Goal: Task Accomplishment & Management: Manage account settings

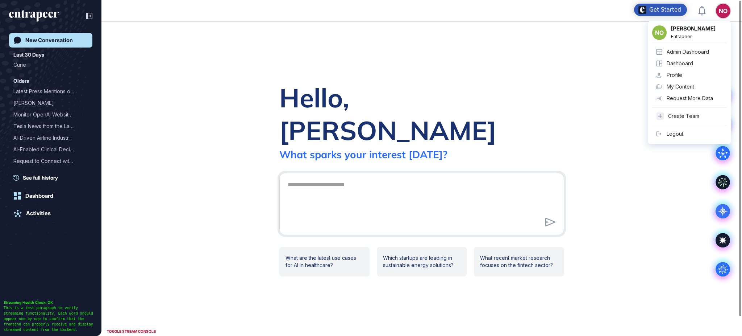
click at [697, 47] on link "Admin Dashboard" at bounding box center [690, 52] width 75 height 12
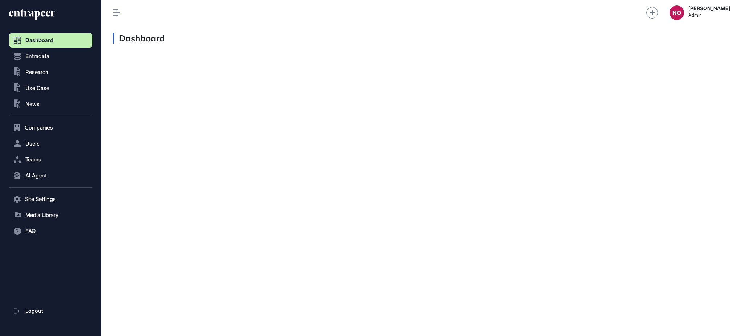
scroll to position [0, 0]
click at [54, 145] on button "Users" at bounding box center [50, 143] width 83 height 15
click at [53, 156] on link "User List" at bounding box center [53, 158] width 80 height 13
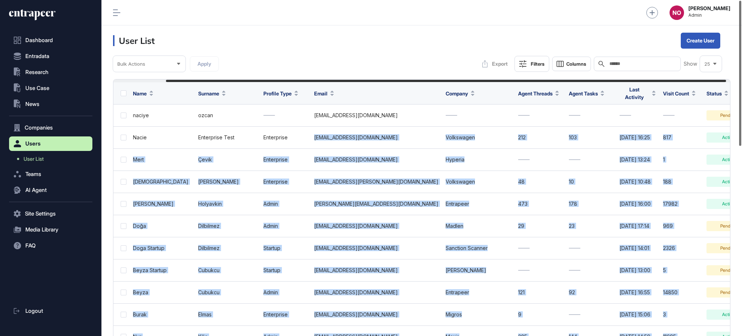
scroll to position [0, 62]
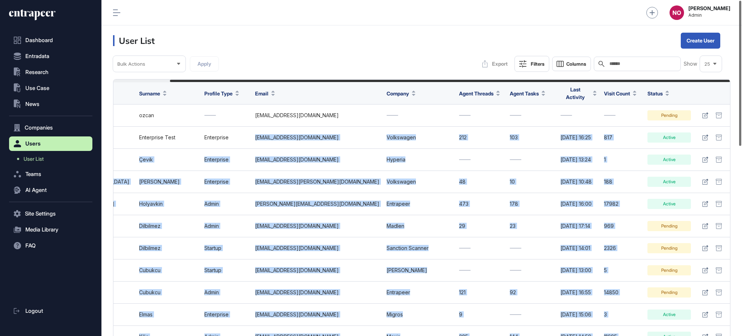
drag, startPoint x: 299, startPoint y: 134, endPoint x: 742, endPoint y: 127, distance: 442.3
click at [742, 127] on div "Admin Dashboard Dashboard Profile My Content Request More Data NO Naciye Ozcan …" at bounding box center [422, 168] width 641 height 336
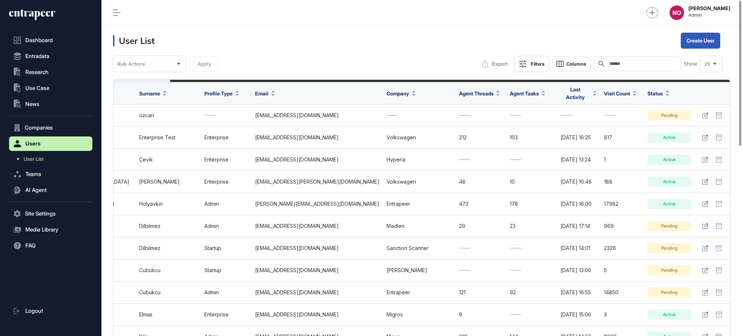
click at [526, 26] on header "User List Create User" at bounding box center [422, 40] width 641 height 30
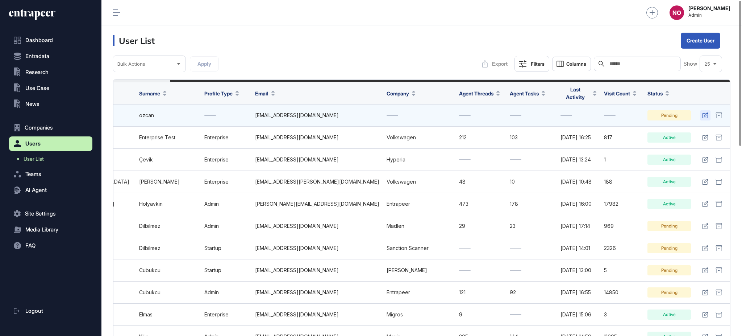
click at [705, 112] on icon at bounding box center [706, 115] width 6 height 6
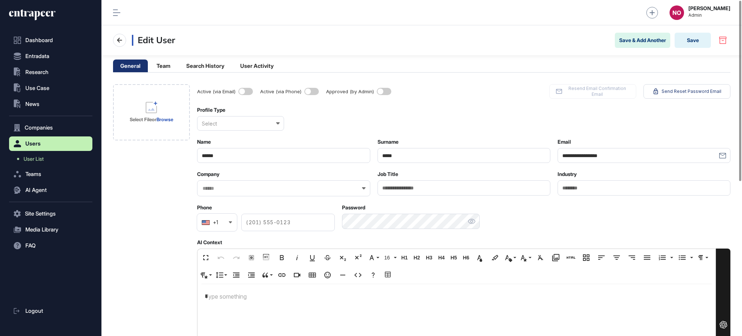
click at [382, 91] on span at bounding box center [384, 91] width 15 height 7
click at [692, 41] on button "Save" at bounding box center [693, 40] width 36 height 15
click at [238, 126] on div "Select" at bounding box center [240, 123] width 87 height 15
click at [238, 157] on div "Enterprise" at bounding box center [241, 158] width 86 height 11
click at [692, 44] on button "Save" at bounding box center [693, 40] width 36 height 15
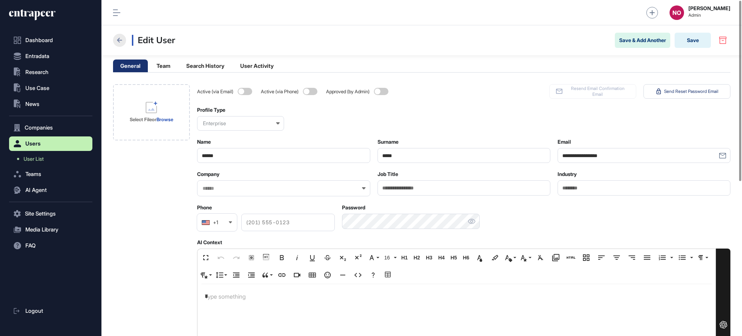
click at [121, 40] on icon at bounding box center [119, 40] width 5 height 5
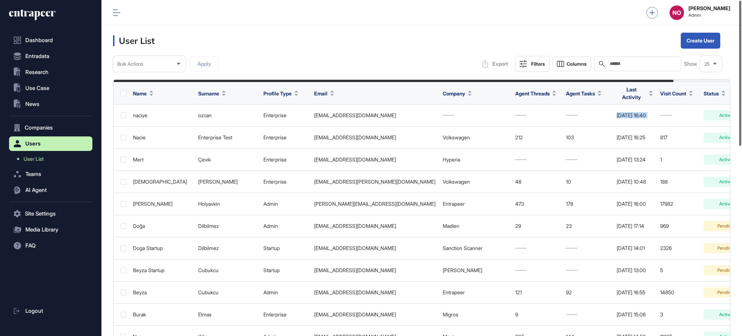
scroll to position [0, 62]
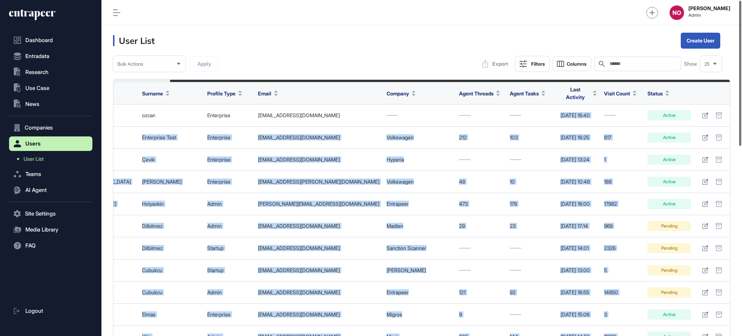
drag, startPoint x: 466, startPoint y: 109, endPoint x: 742, endPoint y: 111, distance: 275.9
click at [742, 111] on div "Admin Dashboard Dashboard Profile My Content Request More Data NO Naciye Ozcan …" at bounding box center [422, 168] width 641 height 336
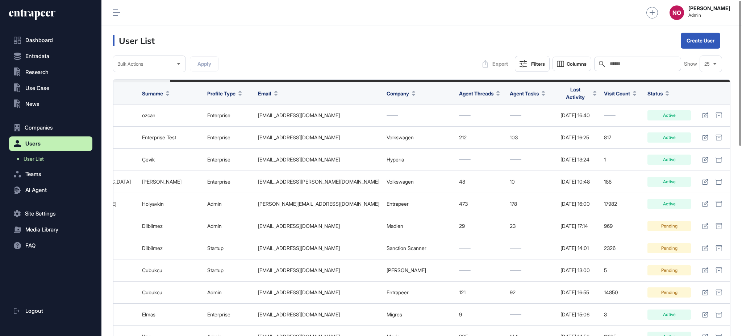
click at [587, 22] on div "NO Naciye Ozcan Admin" at bounding box center [422, 12] width 641 height 25
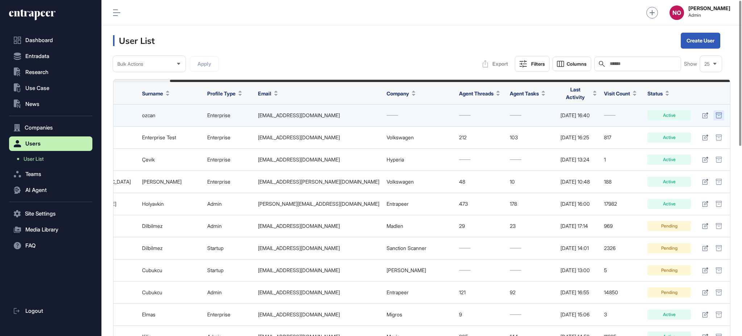
click at [721, 112] on icon at bounding box center [719, 115] width 7 height 6
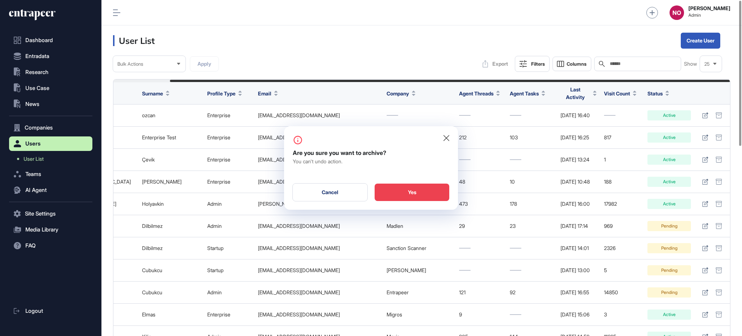
click at [424, 191] on div "Yes" at bounding box center [412, 191] width 75 height 17
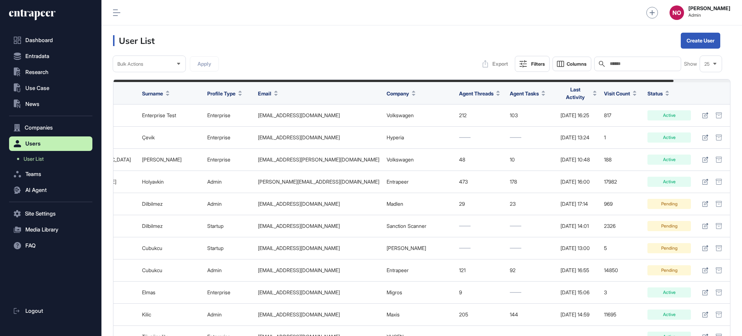
scroll to position [0, 0]
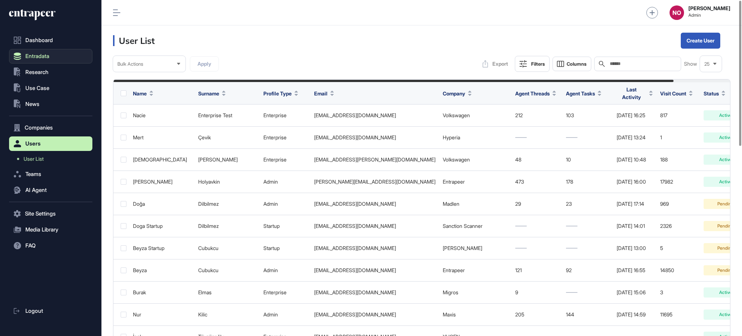
click at [44, 58] on span "Entradata" at bounding box center [37, 56] width 24 height 6
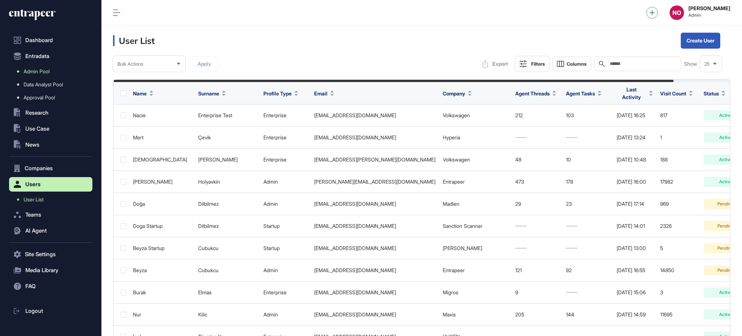
click at [45, 72] on span "Admin Pool" at bounding box center [37, 72] width 26 height 6
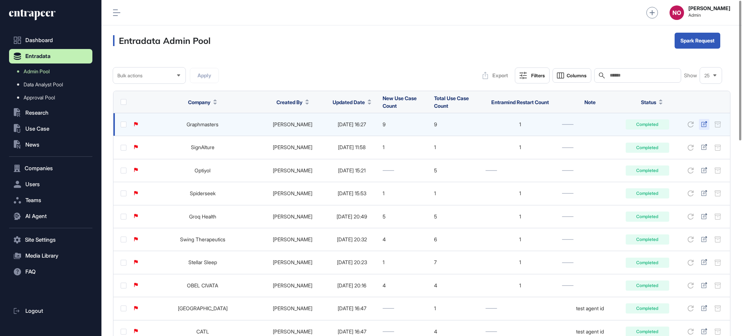
click at [705, 125] on icon at bounding box center [704, 124] width 6 height 6
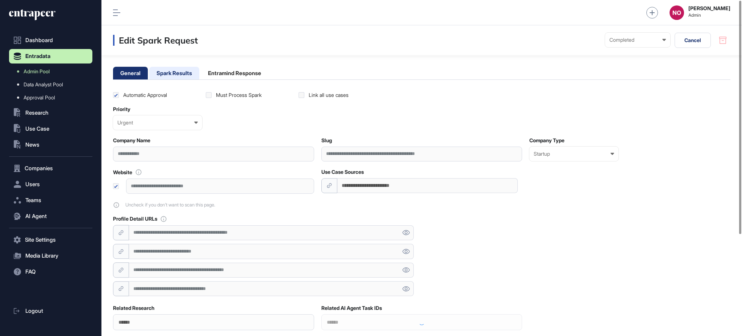
click at [183, 73] on li "Spark Results" at bounding box center [174, 73] width 50 height 13
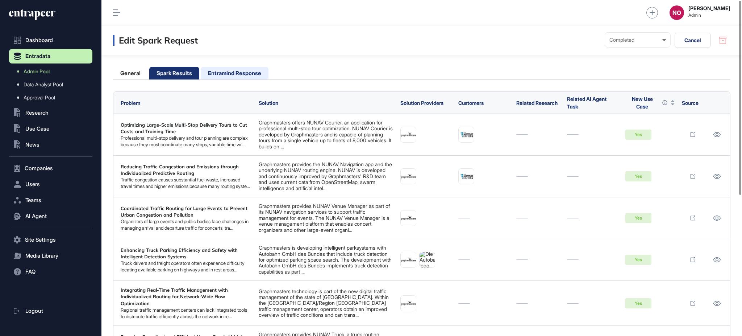
click at [229, 73] on li "Entramind Response" at bounding box center [235, 73] width 68 height 13
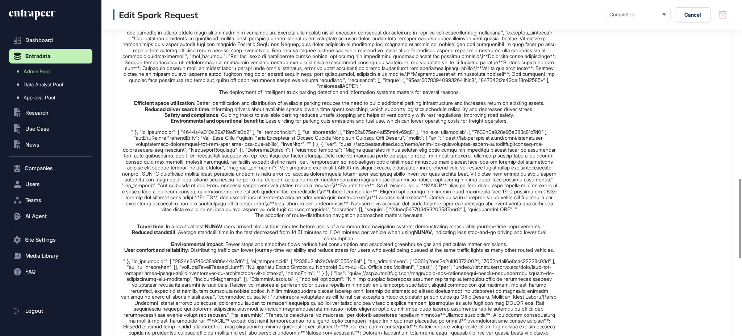
scroll to position [1077, 0]
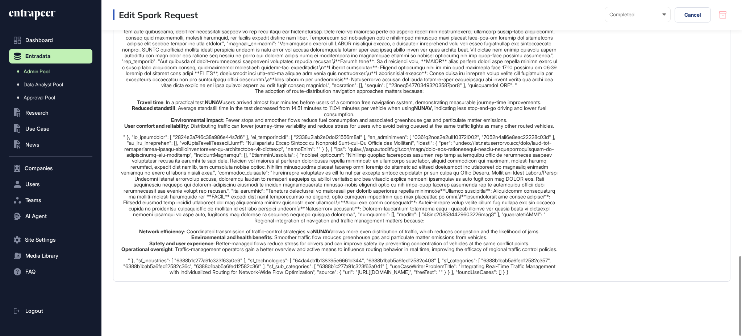
click at [47, 71] on span "Admin Pool" at bounding box center [37, 72] width 26 height 6
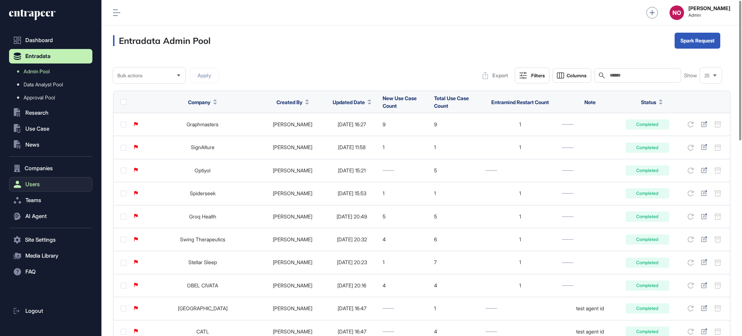
click at [51, 185] on button "Users" at bounding box center [50, 184] width 83 height 15
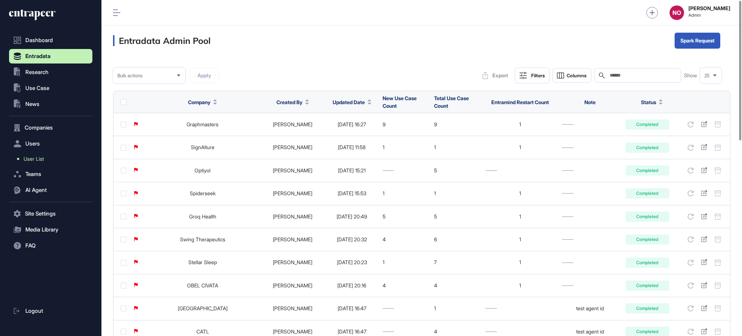
click at [40, 159] on span "User List" at bounding box center [34, 159] width 20 height 6
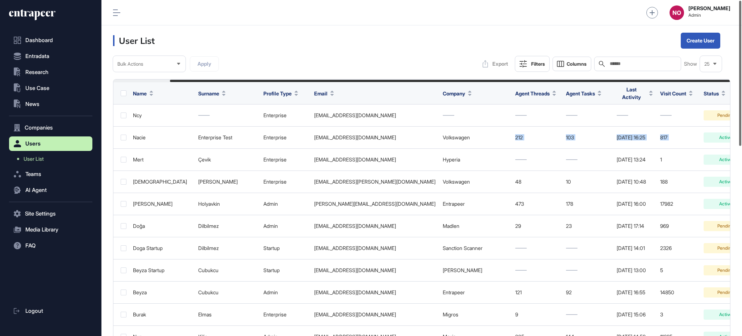
scroll to position [0, 62]
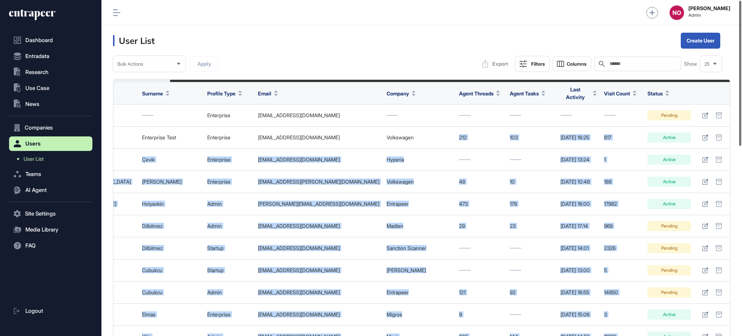
drag, startPoint x: 538, startPoint y: 133, endPoint x: 742, endPoint y: 132, distance: 204.1
click at [742, 132] on div "Admin Dashboard Dashboard Profile My Content Request More Data NO Naciye Ozcan …" at bounding box center [422, 168] width 641 height 336
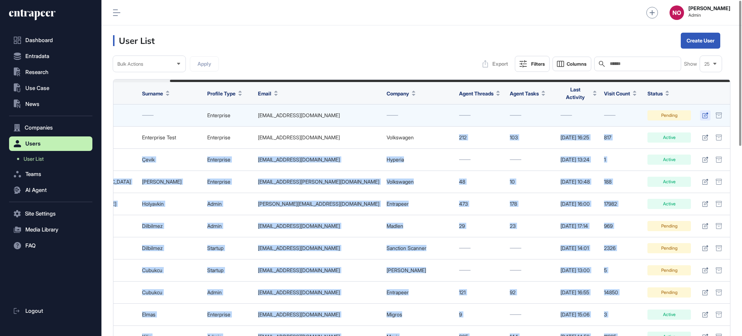
click at [705, 112] on icon at bounding box center [706, 115] width 6 height 6
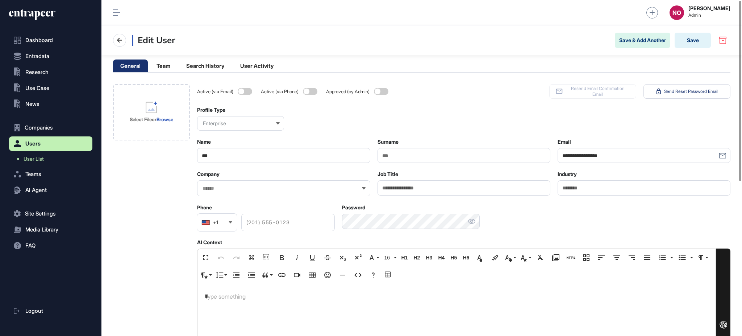
click at [175, 168] on div "Select File or Browse" at bounding box center [151, 326] width 77 height 485
click at [215, 188] on input "text" at bounding box center [279, 188] width 154 height 6
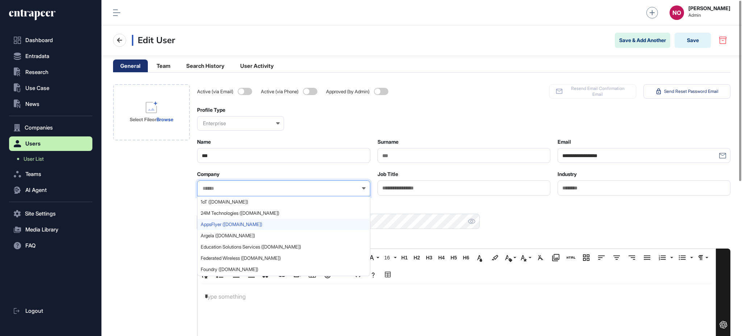
click at [210, 223] on span "AppsFlyer (appsflyer.com)" at bounding box center [283, 223] width 165 height 5
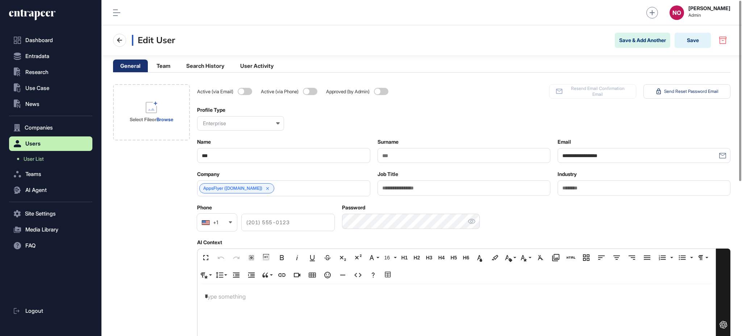
click at [374, 88] on div "Approved (by Admin)" at bounding box center [358, 91] width 64 height 15
click at [379, 90] on span at bounding box center [381, 91] width 15 height 7
click at [690, 41] on button "Save" at bounding box center [693, 40] width 36 height 15
click at [441, 155] on input "Surname" at bounding box center [464, 155] width 173 height 15
type input "****"
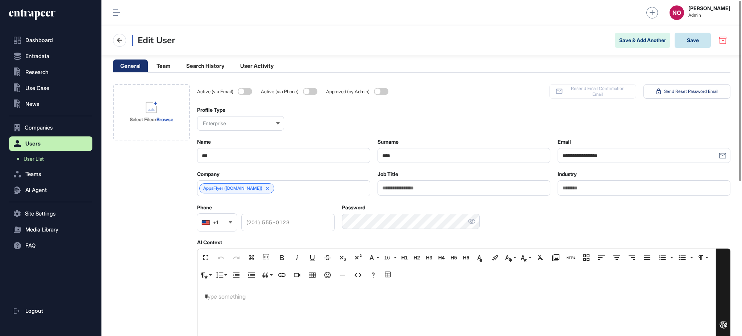
click at [689, 40] on button "Save" at bounding box center [693, 40] width 36 height 15
click at [384, 90] on span at bounding box center [381, 91] width 15 height 7
click at [389, 91] on label at bounding box center [381, 91] width 15 height 7
drag, startPoint x: 388, startPoint y: 91, endPoint x: 376, endPoint y: 92, distance: 11.3
click at [388, 92] on span at bounding box center [381, 91] width 15 height 7
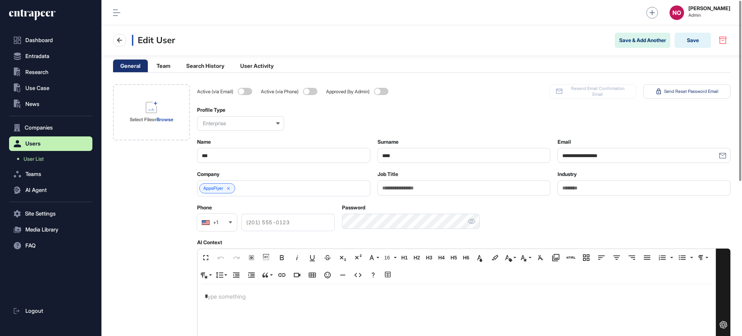
drag, startPoint x: 387, startPoint y: 91, endPoint x: 252, endPoint y: 80, distance: 135.3
click at [386, 91] on span at bounding box center [381, 91] width 15 height 7
drag, startPoint x: 240, startPoint y: 91, endPoint x: 273, endPoint y: 91, distance: 32.6
click at [241, 91] on span at bounding box center [245, 91] width 15 height 7
click at [686, 41] on button "Save" at bounding box center [693, 40] width 36 height 15
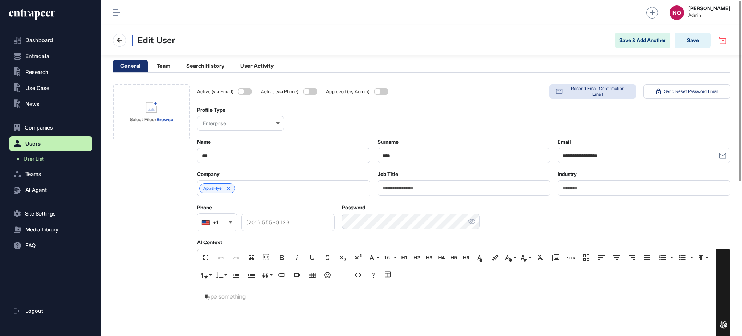
click at [593, 94] on span "Resend Email Confirmation Email" at bounding box center [598, 92] width 65 height 12
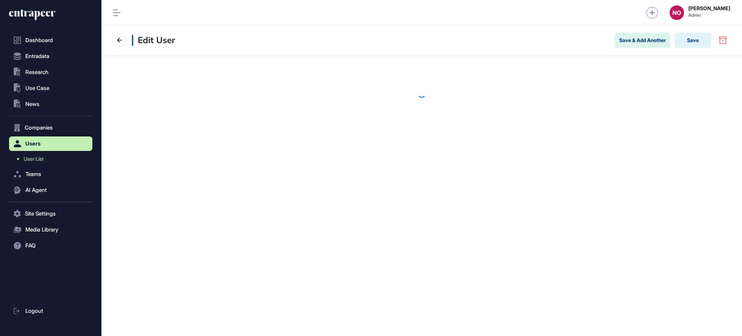
scroll to position [0, 0]
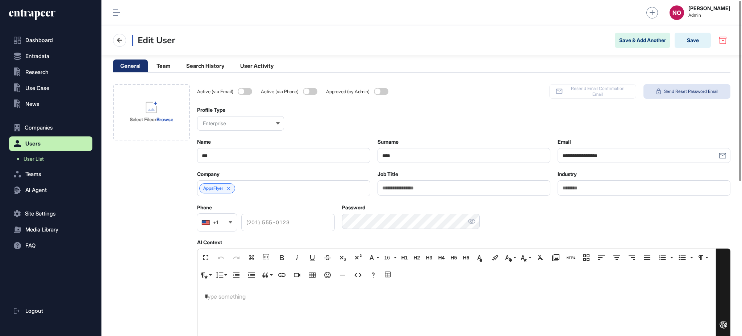
click at [689, 88] on button "Send Reset Password Email" at bounding box center [687, 91] width 87 height 15
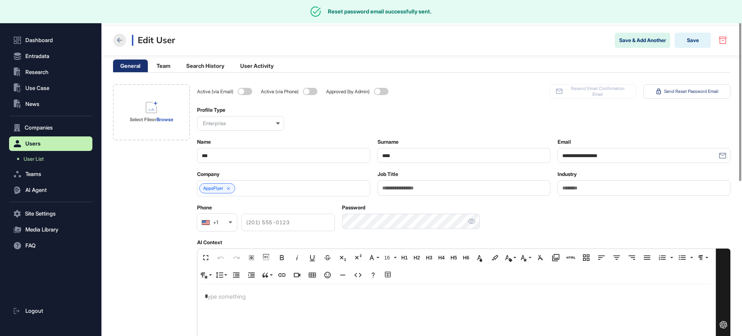
click at [122, 37] on icon at bounding box center [119, 40] width 9 height 9
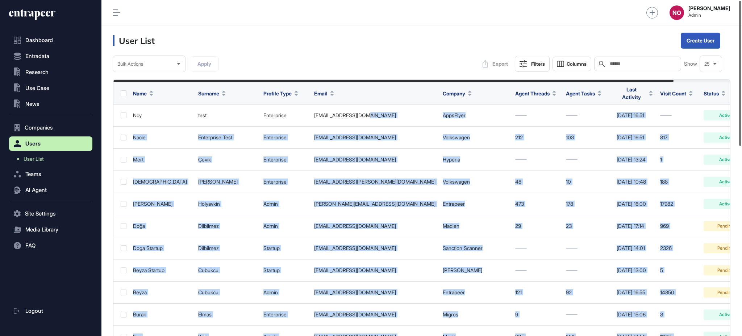
scroll to position [0, 62]
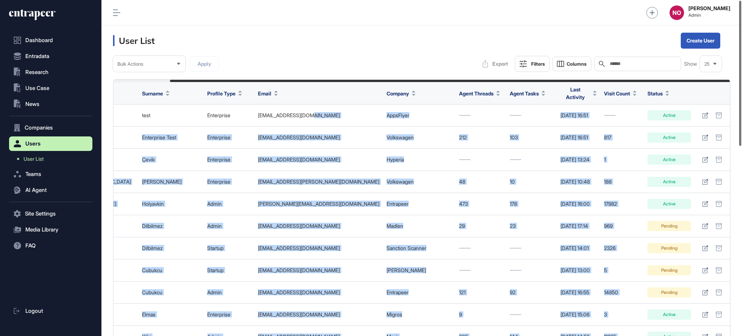
drag, startPoint x: 421, startPoint y: 114, endPoint x: 742, endPoint y: 120, distance: 320.5
click at [742, 120] on div "Admin Dashboard Dashboard Profile My Content Request More Data NO Naciye Ozcan …" at bounding box center [422, 168] width 641 height 336
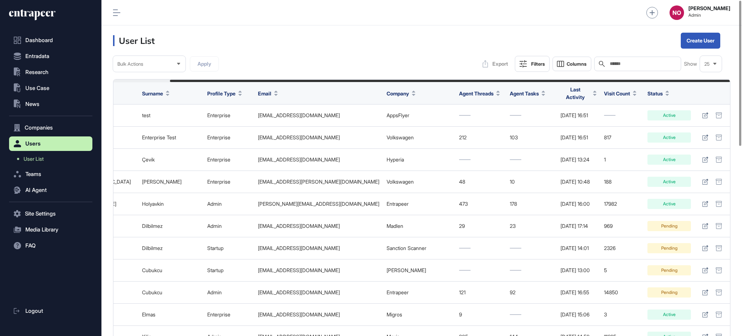
click at [578, 35] on header "User List Create User" at bounding box center [422, 40] width 641 height 30
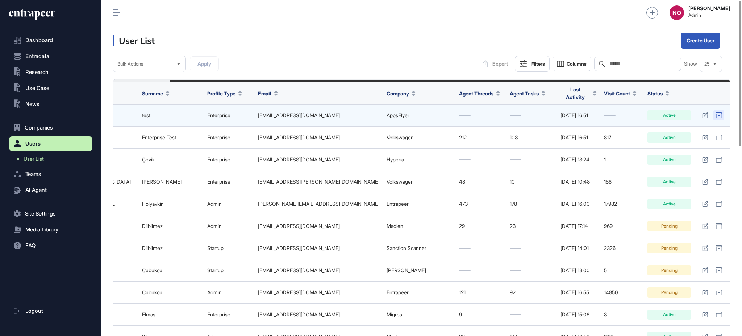
click at [718, 112] on icon at bounding box center [719, 115] width 7 height 6
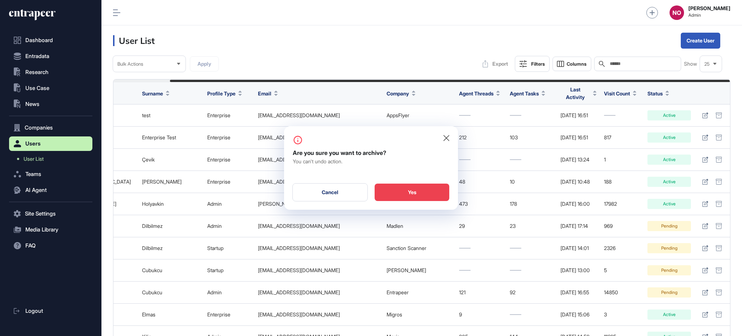
click at [410, 191] on div "Yes" at bounding box center [412, 191] width 75 height 17
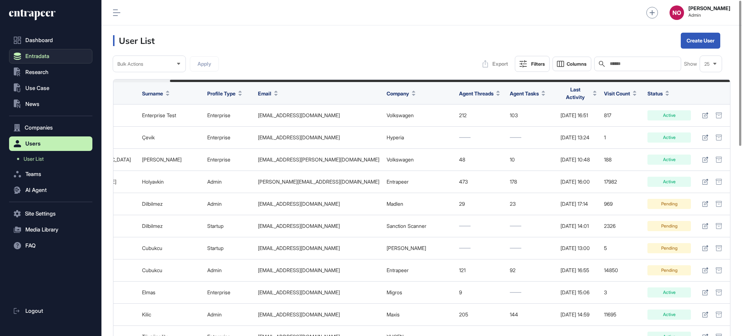
click at [33, 56] on span "Entradata" at bounding box center [37, 56] width 24 height 6
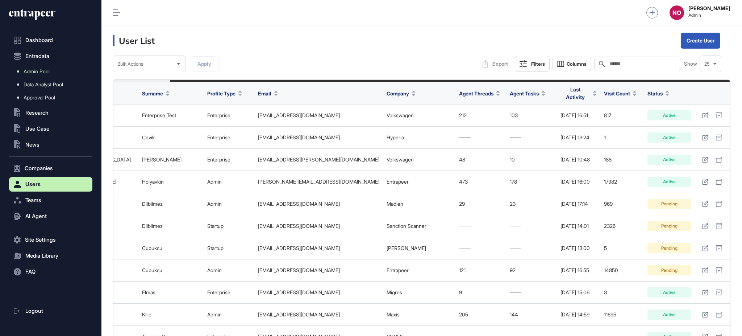
click at [49, 69] on span "Admin Pool" at bounding box center [37, 72] width 26 height 6
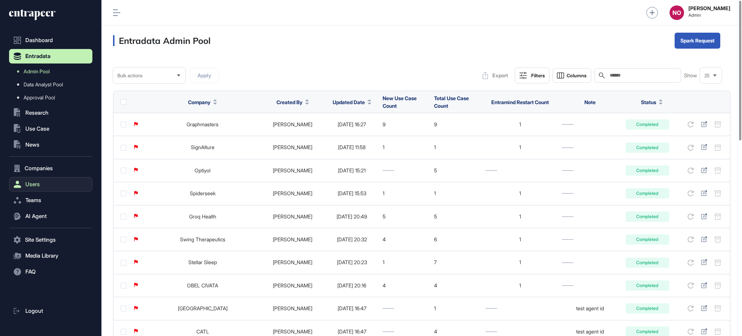
click at [51, 187] on button "Users" at bounding box center [50, 184] width 83 height 15
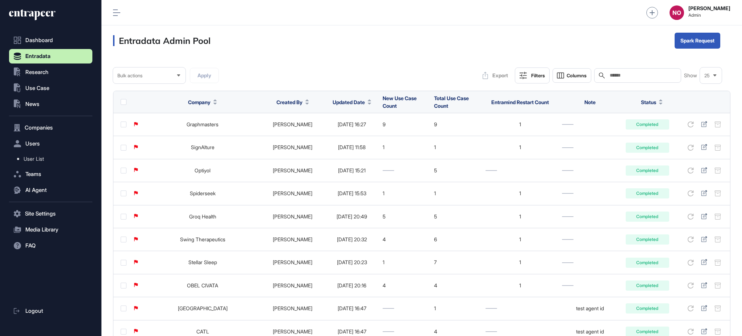
drag, startPoint x: 44, startPoint y: 157, endPoint x: 101, endPoint y: 148, distance: 58.0
click at [44, 157] on span "User List" at bounding box center [34, 159] width 20 height 6
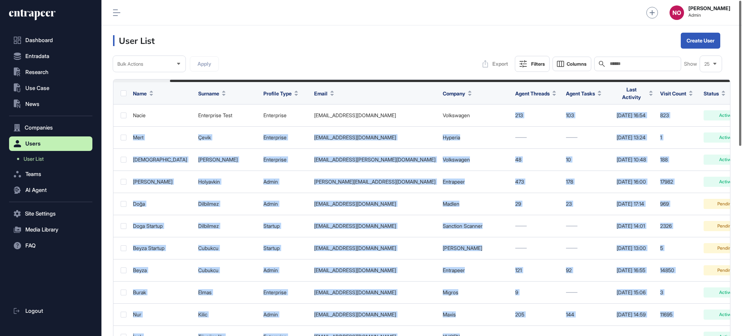
scroll to position [0, 62]
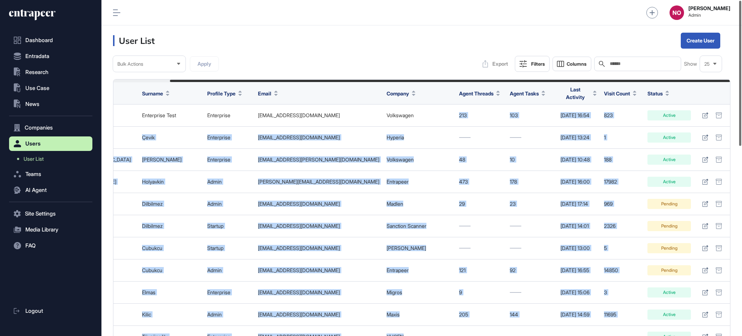
drag, startPoint x: 492, startPoint y: 112, endPoint x: 740, endPoint y: 116, distance: 247.6
click at [740, 116] on div "Admin Dashboard Dashboard Profile My Content Request More Data NO Naciye Ozcan …" at bounding box center [422, 168] width 641 height 336
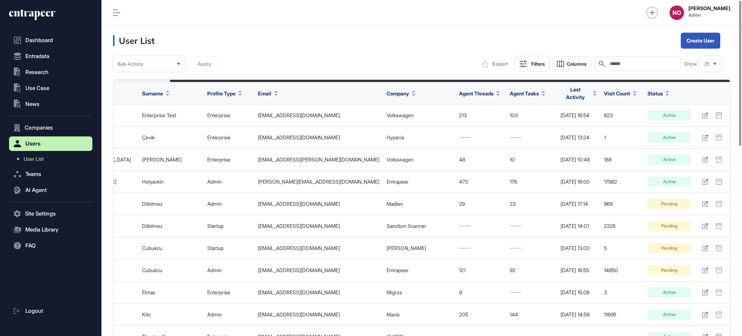
click at [443, 34] on header "User List Create User" at bounding box center [422, 40] width 641 height 30
click at [532, 65] on div "Filters" at bounding box center [538, 64] width 14 height 6
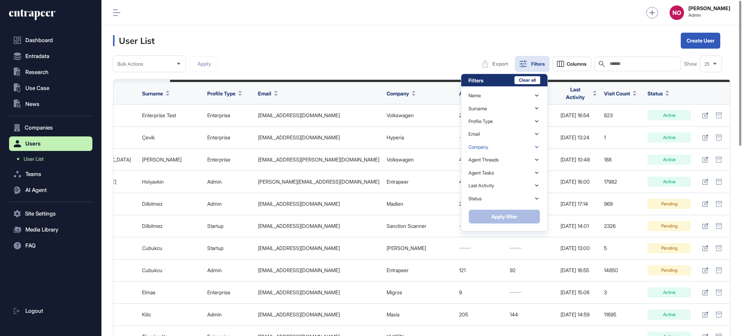
click at [490, 146] on div "Company" at bounding box center [505, 147] width 72 height 13
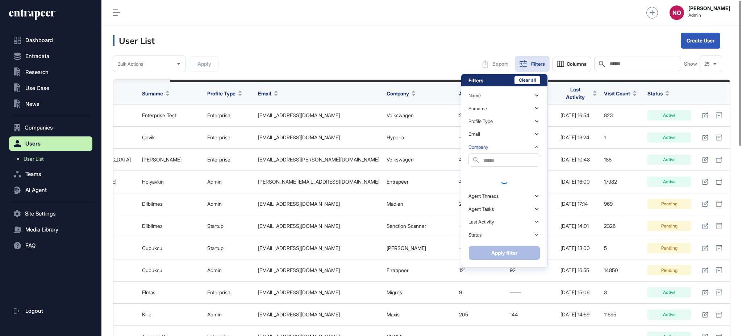
click at [486, 161] on input "text" at bounding box center [512, 161] width 57 height 10
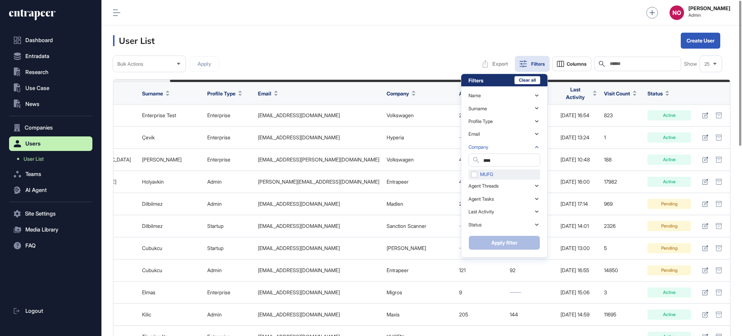
type input "****"
click at [511, 174] on div "MUFG" at bounding box center [505, 174] width 72 height 10
click at [509, 240] on button "Apply filter" at bounding box center [505, 242] width 72 height 15
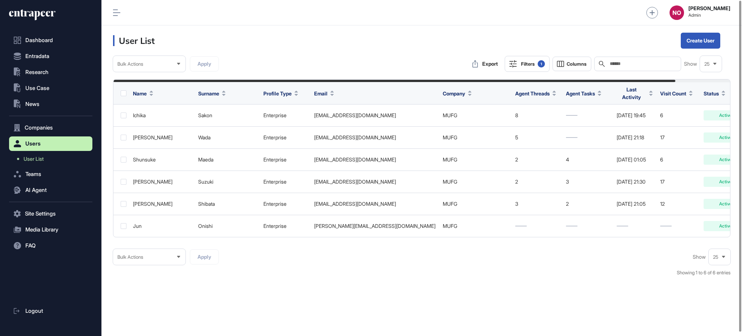
scroll to position [0, 60]
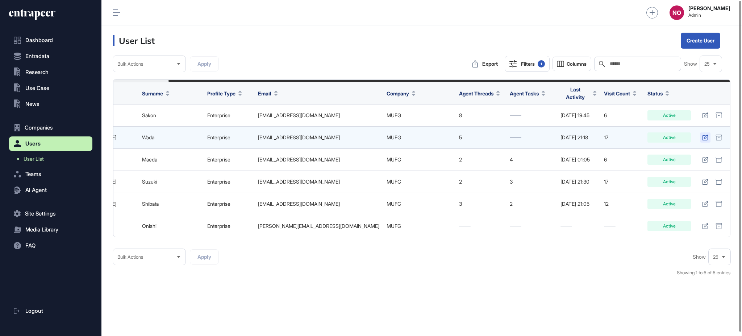
click at [706, 136] on icon at bounding box center [706, 137] width 6 height 6
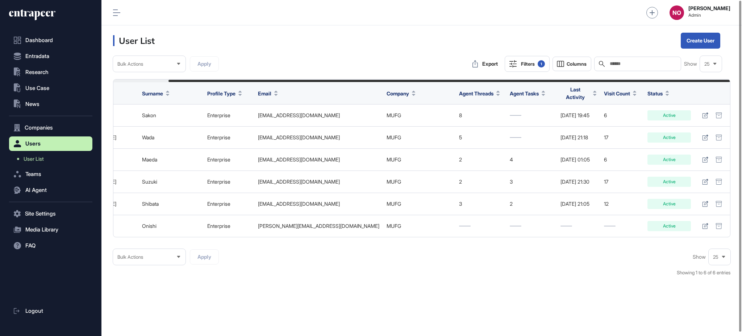
click at [534, 66] on div "Filters 1" at bounding box center [533, 63] width 24 height 7
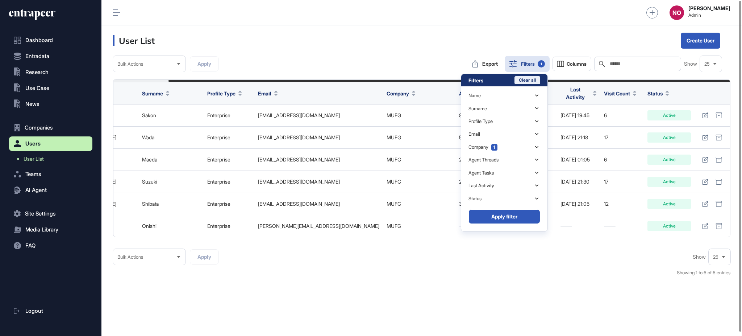
click at [534, 81] on button "Clear all" at bounding box center [528, 80] width 26 height 8
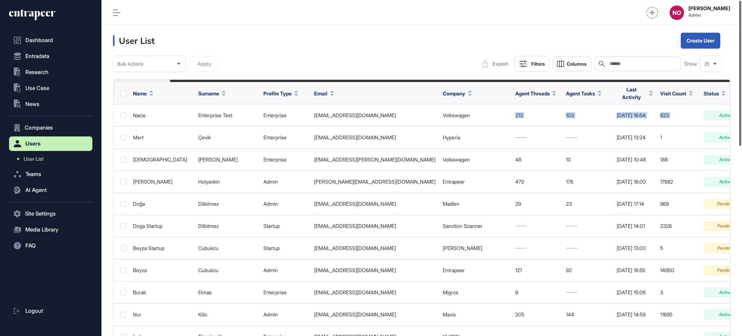
scroll to position [0, 62]
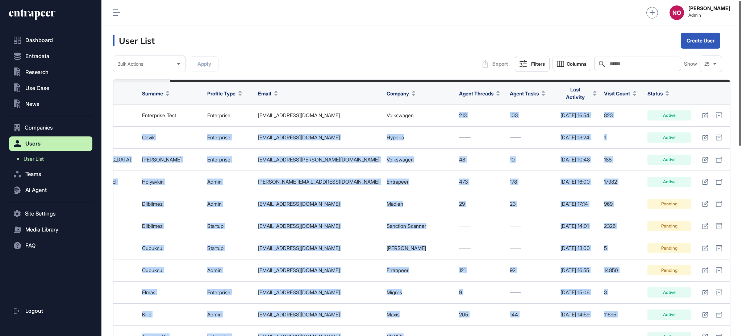
drag, startPoint x: 504, startPoint y: 113, endPoint x: 742, endPoint y: 118, distance: 238.2
click at [742, 118] on div "Admin Dashboard Dashboard Profile My Content Request More Data NO Naciye Ozcan …" at bounding box center [422, 168] width 641 height 336
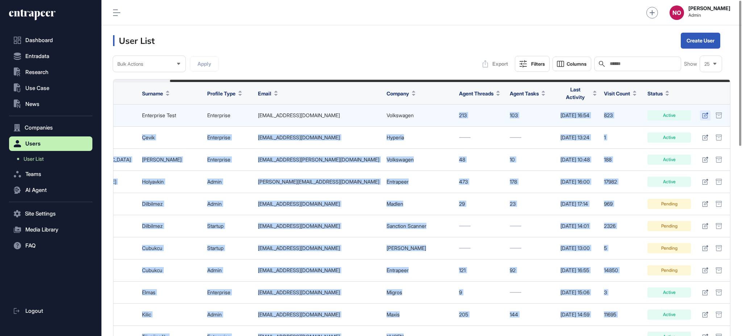
click at [705, 112] on icon at bounding box center [706, 115] width 6 height 6
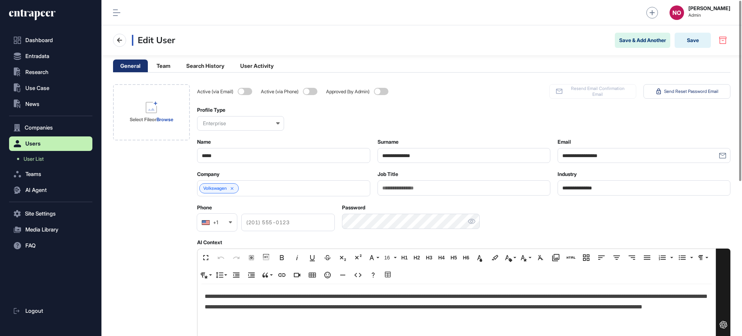
click at [162, 200] on div "Select File or Browse" at bounding box center [151, 326] width 77 height 485
click at [118, 43] on icon at bounding box center [119, 40] width 9 height 9
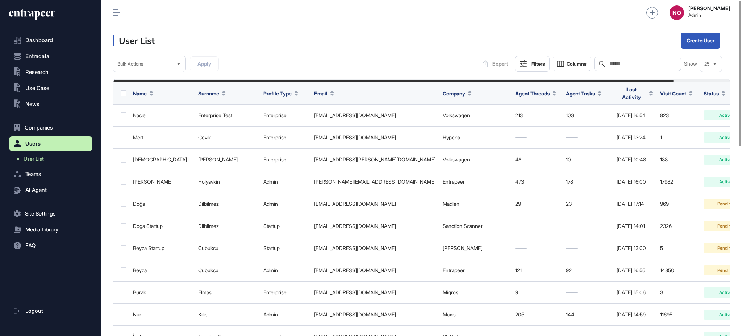
click at [642, 63] on input "text" at bounding box center [642, 64] width 67 height 6
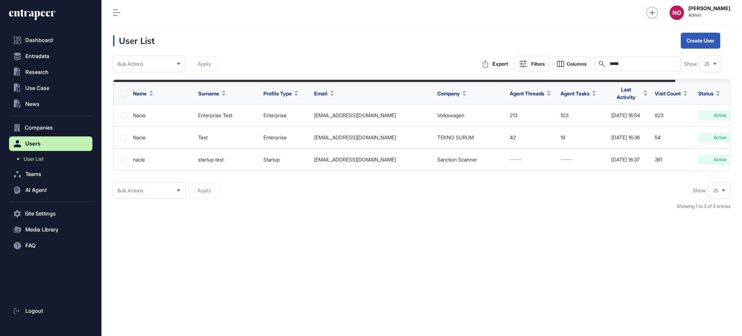
type input "*****"
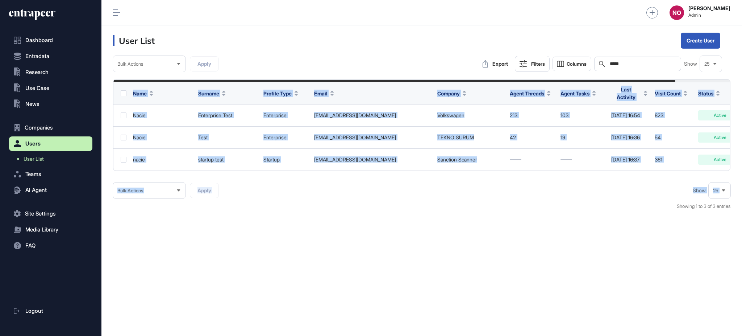
drag, startPoint x: 459, startPoint y: 173, endPoint x: 657, endPoint y: 178, distance: 198.4
click at [657, 178] on div "Bulk Actions Apply Export Filters Columns Search ***** Show 25 Name Surname Pro…" at bounding box center [422, 136] width 618 height 161
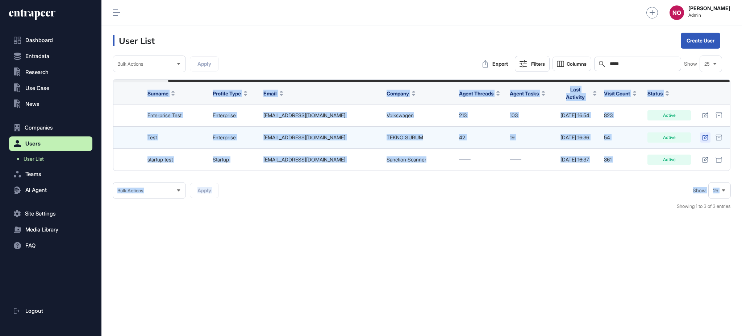
click at [704, 134] on icon at bounding box center [706, 137] width 6 height 6
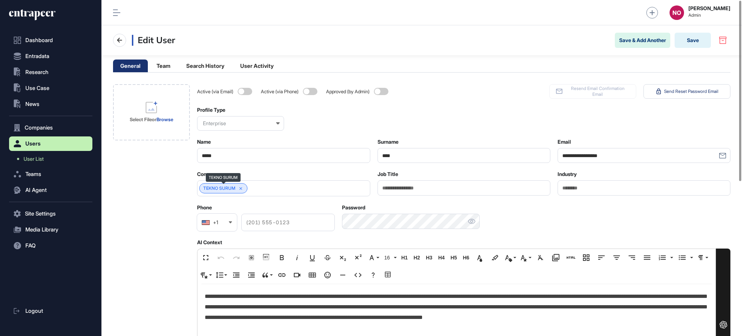
click at [240, 189] on icon at bounding box center [241, 188] width 5 height 5
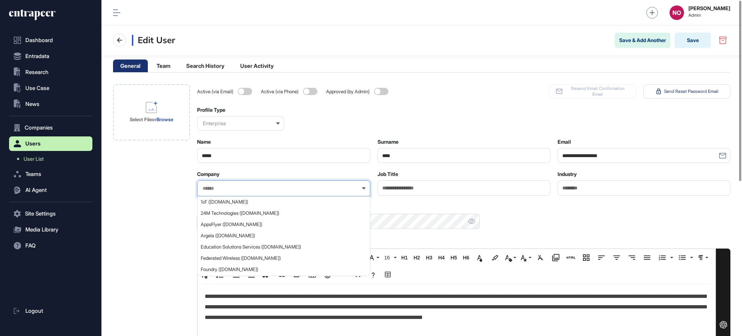
click at [261, 188] on input "text" at bounding box center [279, 188] width 154 height 6
type input "****"
click at [233, 201] on span "MUFG (mufg.jp)" at bounding box center [283, 201] width 165 height 5
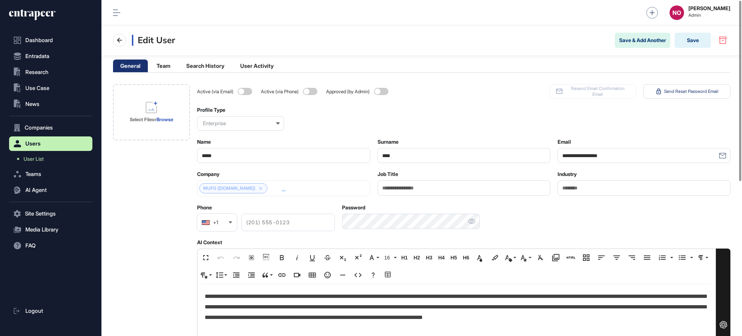
click at [247, 303] on p "**********" at bounding box center [457, 312] width 504 height 42
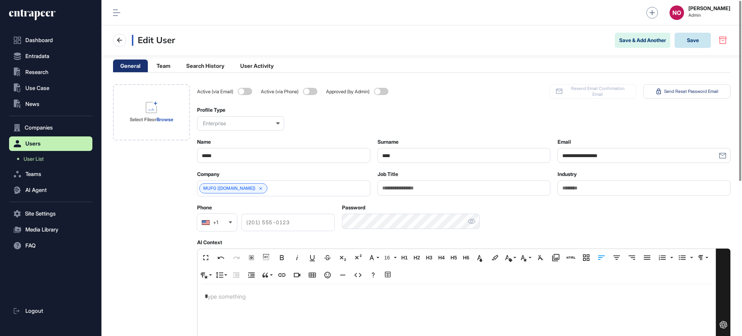
click at [691, 41] on button "Save" at bounding box center [693, 40] width 36 height 15
click at [116, 40] on icon at bounding box center [119, 40] width 9 height 9
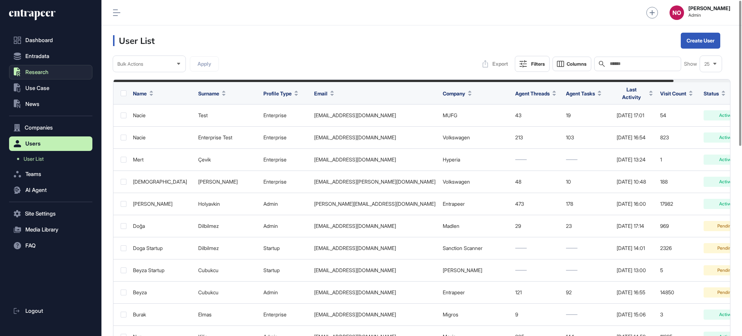
click at [50, 74] on button ".st0{fill:currentColor} Research" at bounding box center [50, 72] width 83 height 15
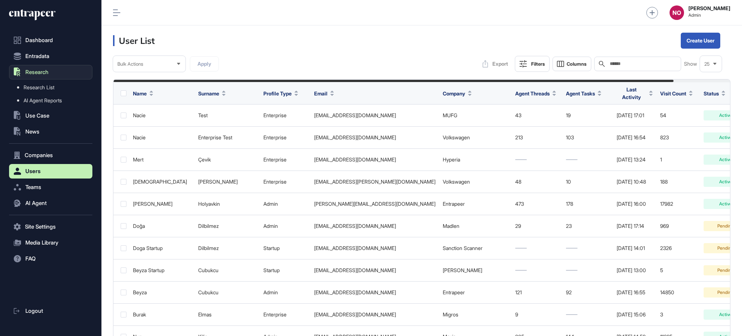
click at [32, 69] on span "Research" at bounding box center [36, 72] width 23 height 6
click at [38, 96] on link "AI Agent Reports" at bounding box center [53, 100] width 80 height 13
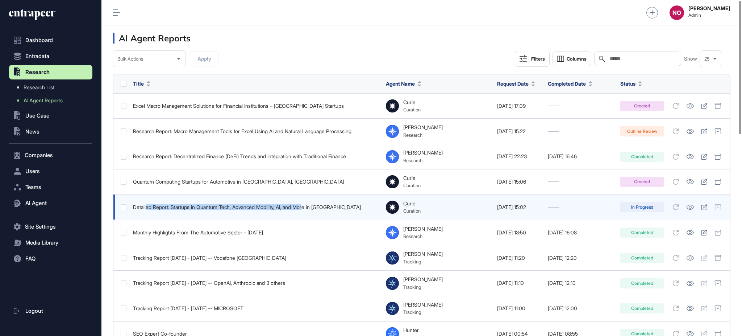
drag, startPoint x: 199, startPoint y: 208, endPoint x: 317, endPoint y: 207, distance: 117.8
click at [315, 207] on div "Detailed Report: Startups in Quantum Tech, Advanced Mobility, AI, and More in N…" at bounding box center [256, 207] width 246 height 6
click at [332, 207] on div "Detailed Report: Startups in Quantum Tech, Advanced Mobility, AI, and More in N…" at bounding box center [256, 207] width 246 height 6
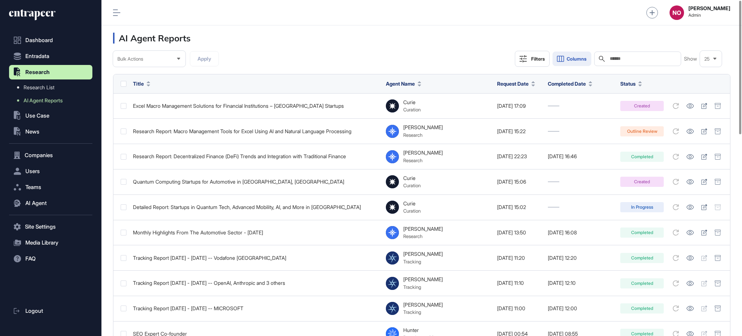
click at [562, 55] on icon at bounding box center [560, 58] width 9 height 9
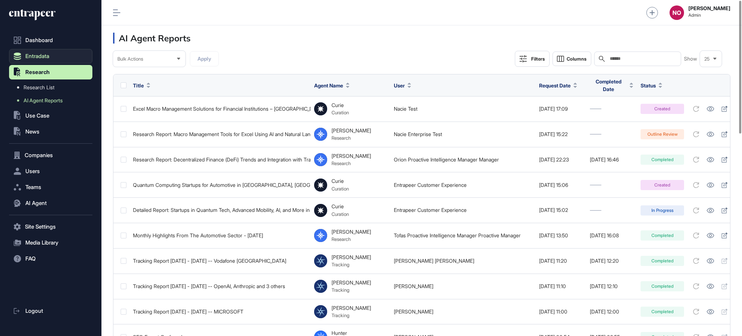
click at [32, 59] on span "Entradata" at bounding box center [37, 56] width 24 height 6
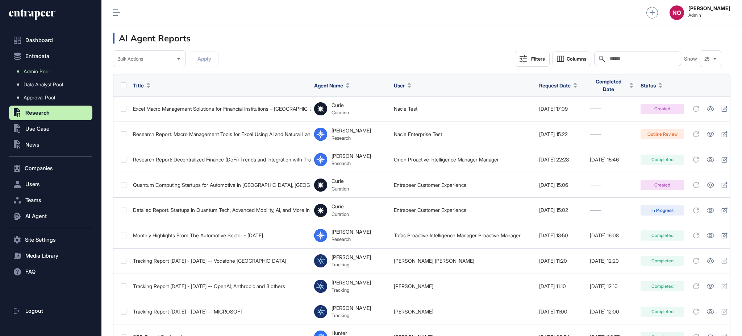
click at [44, 73] on span "Admin Pool" at bounding box center [37, 72] width 26 height 6
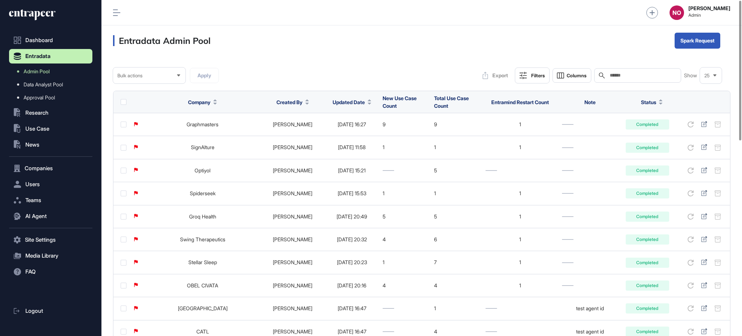
click at [357, 103] on div "Updated Date" at bounding box center [351, 101] width 47 height 13
click at [353, 105] on button "Updated Date" at bounding box center [352, 102] width 39 height 8
click at [351, 134] on span "Sort Descending" at bounding box center [348, 132] width 29 height 6
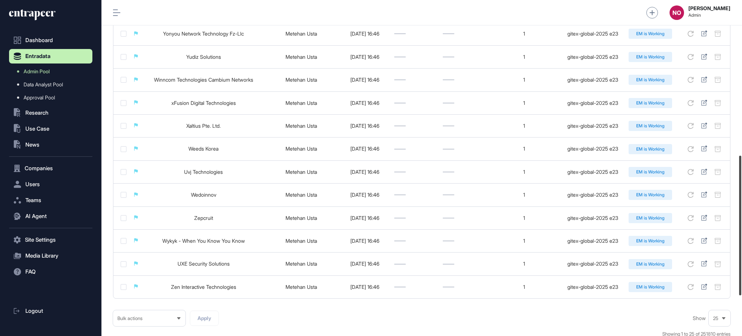
drag, startPoint x: 742, startPoint y: 102, endPoint x: 742, endPoint y: 264, distance: 161.7
click at [742, 264] on div at bounding box center [741, 226] width 2 height 140
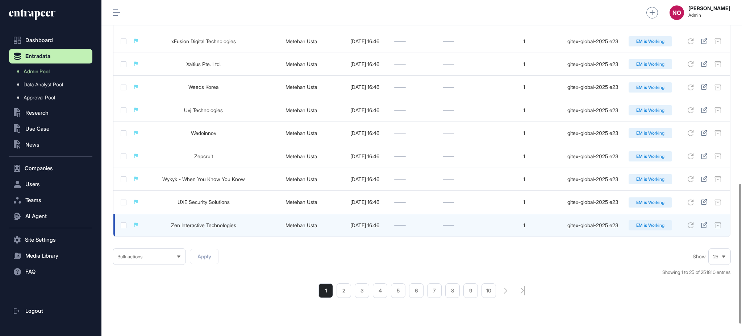
scroll to position [468, 0]
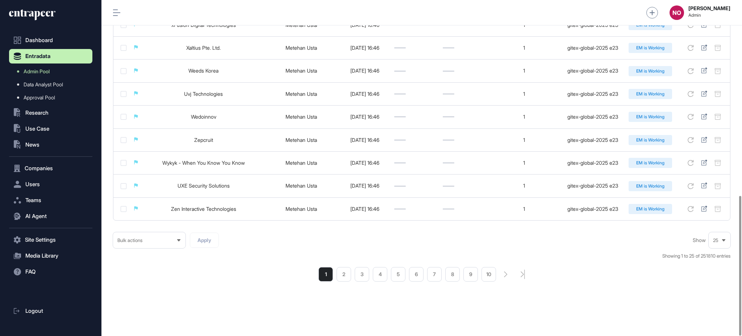
drag, startPoint x: 343, startPoint y: 273, endPoint x: 350, endPoint y: 270, distance: 7.8
click at [343, 273] on li "2" at bounding box center [344, 274] width 15 height 15
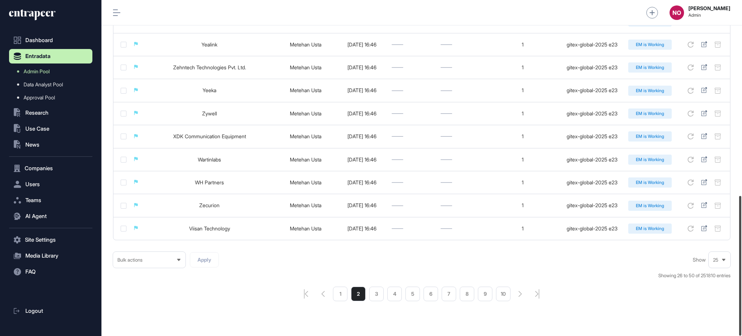
scroll to position [468, 0]
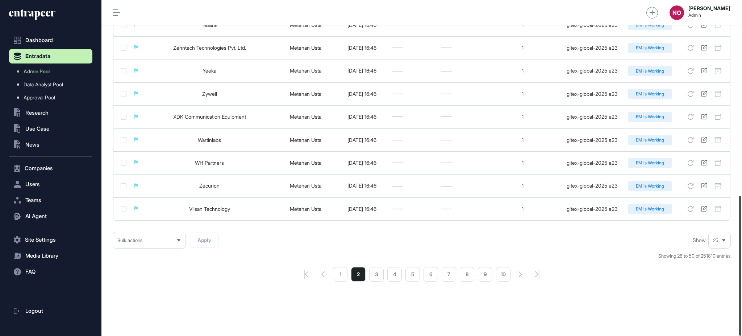
drag, startPoint x: 739, startPoint y: 82, endPoint x: 742, endPoint y: 285, distance: 202.7
click at [742, 285] on div at bounding box center [741, 266] width 2 height 140
click at [381, 273] on li "3" at bounding box center [376, 274] width 15 height 15
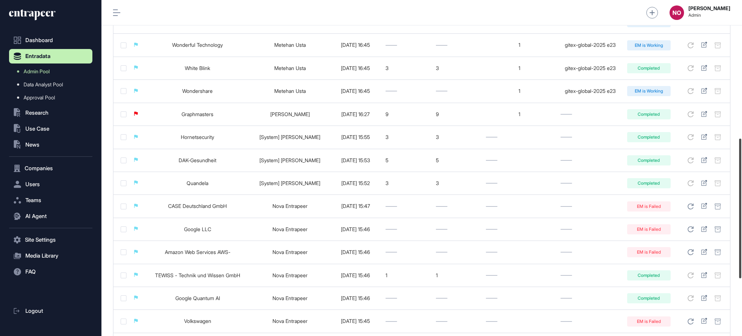
scroll to position [339, 0]
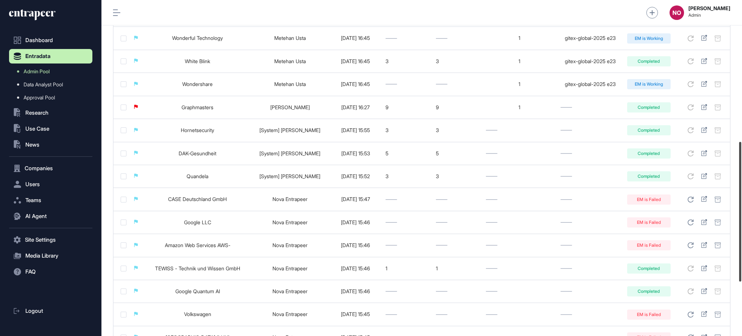
drag, startPoint x: 742, startPoint y: 47, endPoint x: 742, endPoint y: 188, distance: 141.0
click at [742, 188] on div at bounding box center [741, 212] width 2 height 140
click at [64, 132] on button ".st0{fill:currentColor} Use Case" at bounding box center [50, 128] width 83 height 15
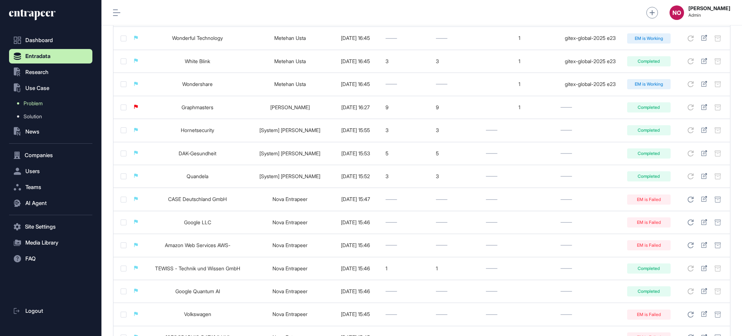
click at [49, 107] on link "Problem" at bounding box center [53, 103] width 80 height 13
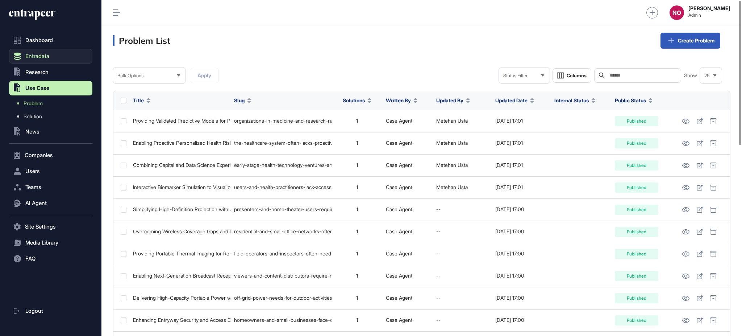
click at [46, 58] on span "Entradata" at bounding box center [37, 56] width 24 height 6
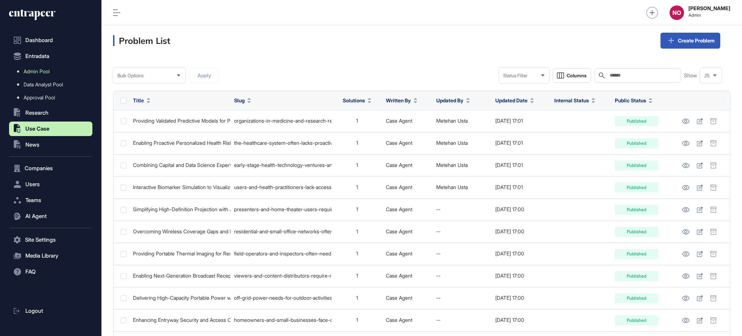
click at [48, 74] on span "Admin Pool" at bounding box center [37, 72] width 26 height 6
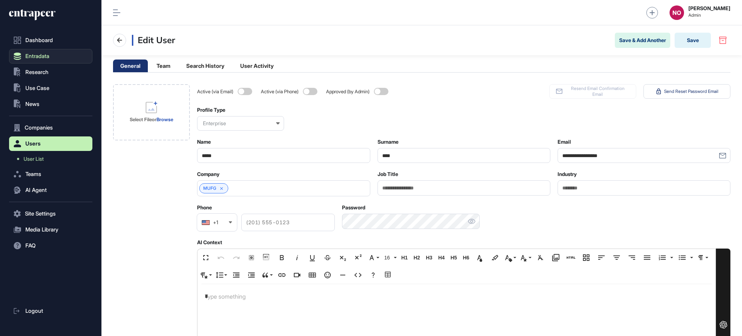
click at [57, 55] on button "Entradata" at bounding box center [50, 56] width 83 height 15
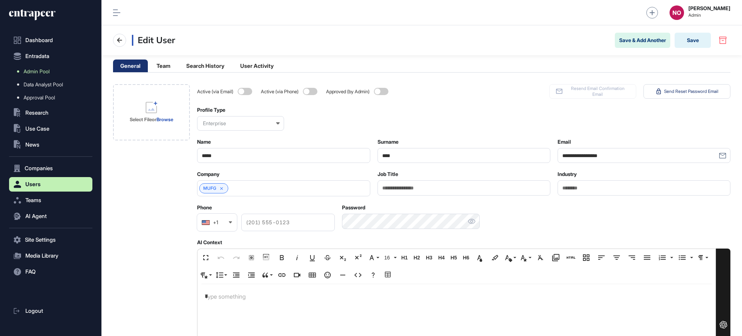
click at [57, 69] on link "Admin Pool" at bounding box center [53, 71] width 80 height 13
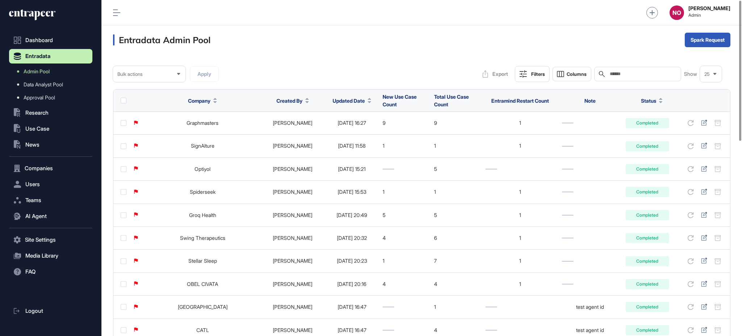
click at [352, 102] on button "Updated Date" at bounding box center [352, 101] width 39 height 8
click at [350, 131] on span "Sort Descending" at bounding box center [348, 131] width 29 height 6
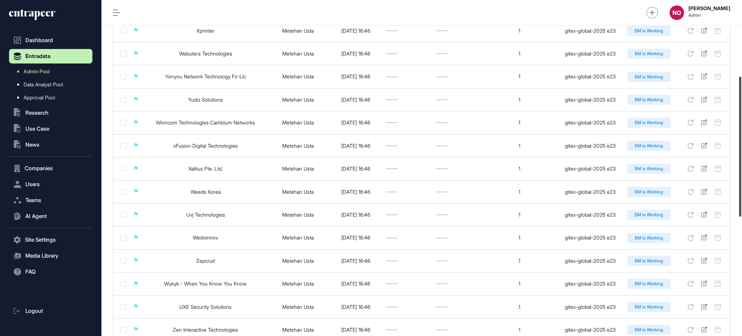
scroll to position [467, 0]
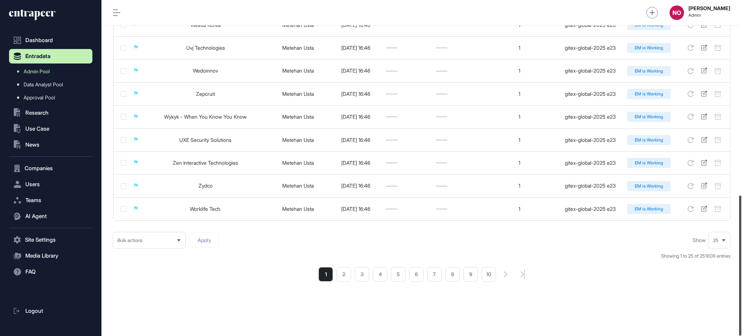
drag, startPoint x: 742, startPoint y: 81, endPoint x: 700, endPoint y: 302, distance: 225.0
click at [742, 301] on div at bounding box center [741, 265] width 2 height 140
click at [347, 281] on li "2" at bounding box center [344, 274] width 15 height 15
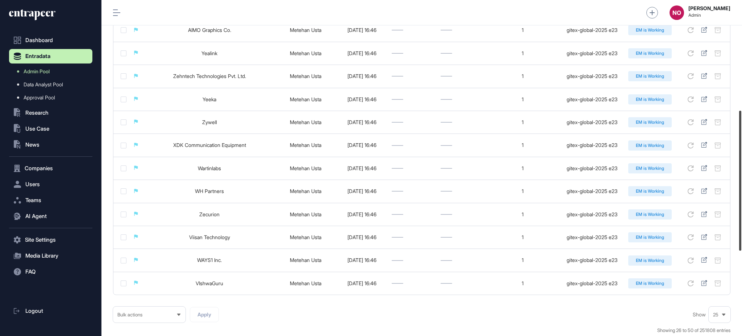
scroll to position [467, 0]
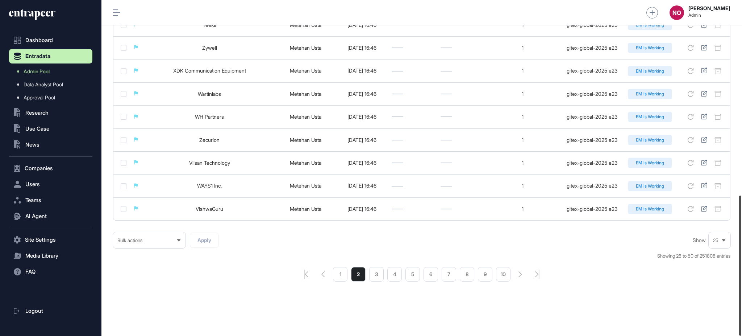
drag, startPoint x: 742, startPoint y: 72, endPoint x: 742, endPoint y: 278, distance: 205.9
click at [742, 278] on div at bounding box center [741, 265] width 2 height 140
click at [376, 278] on li "3" at bounding box center [376, 274] width 15 height 15
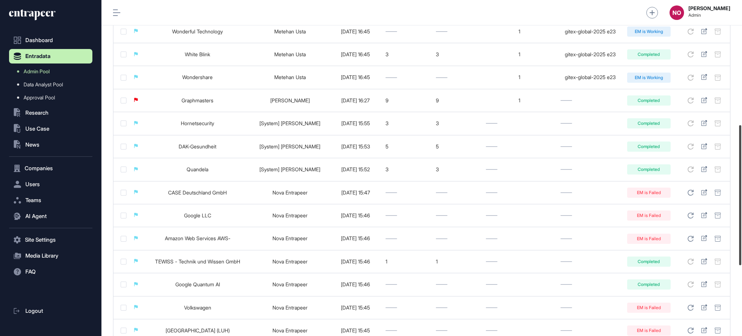
scroll to position [310, 0]
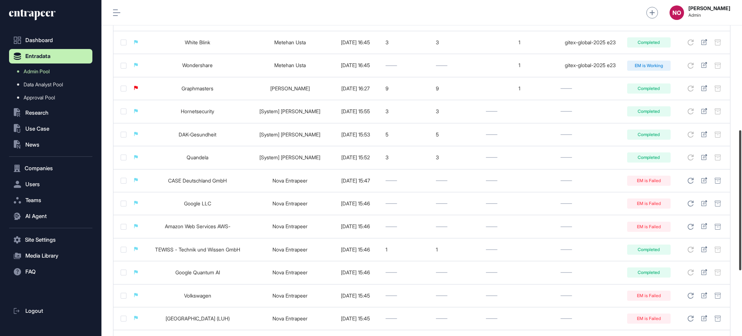
drag, startPoint x: 742, startPoint y: 116, endPoint x: 742, endPoint y: 214, distance: 97.5
click at [742, 214] on div at bounding box center [741, 200] width 2 height 140
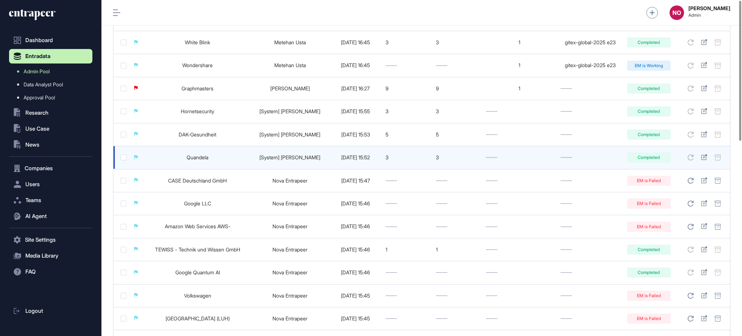
scroll to position [0, 0]
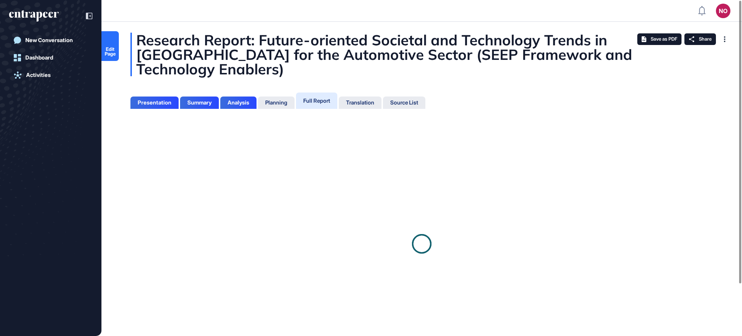
scroll to position [3, 0]
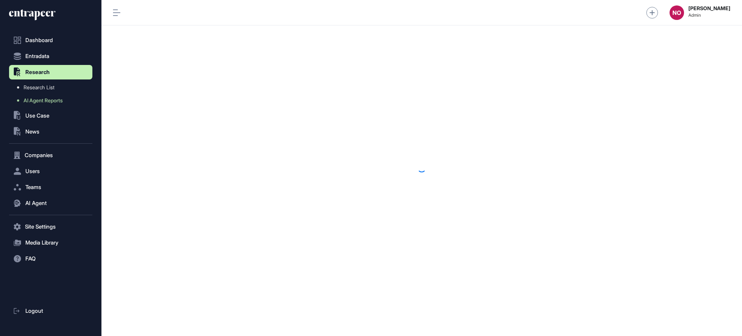
scroll to position [0, 0]
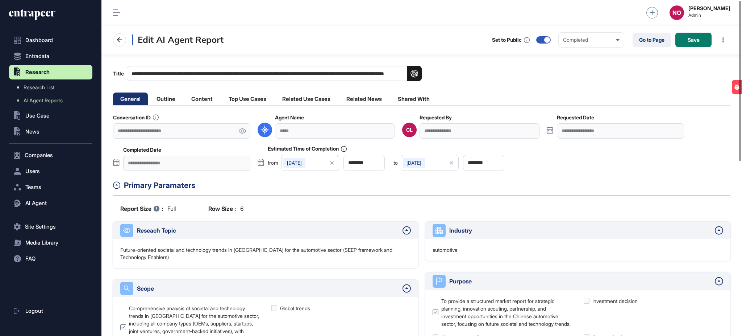
click at [242, 132] on icon at bounding box center [243, 130] width 8 height 5
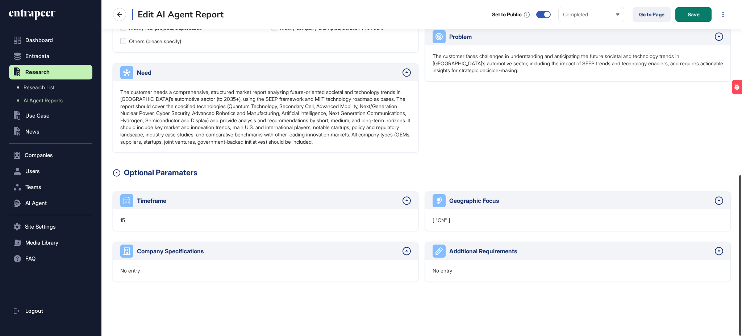
scroll to position [365, 0]
drag, startPoint x: 742, startPoint y: 143, endPoint x: 742, endPoint y: 296, distance: 153.0
click at [742, 296] on div at bounding box center [741, 255] width 2 height 160
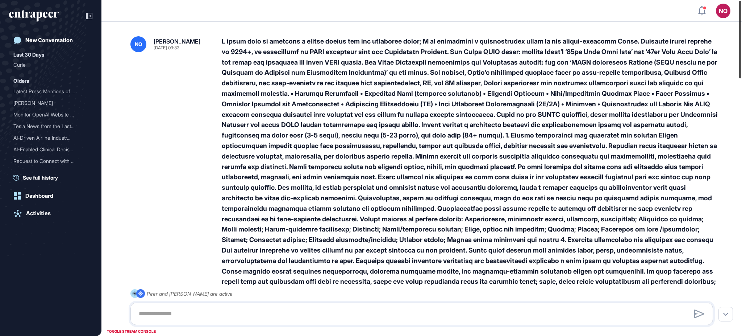
drag, startPoint x: 742, startPoint y: 66, endPoint x: 742, endPoint y: 61, distance: 5.4
click at [742, 61] on div at bounding box center [741, 40] width 2 height 78
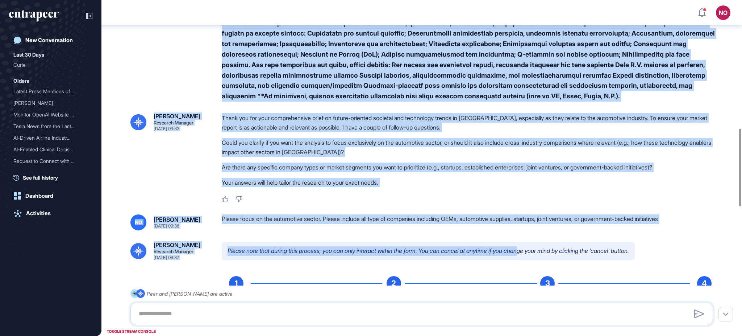
scroll to position [592, 0]
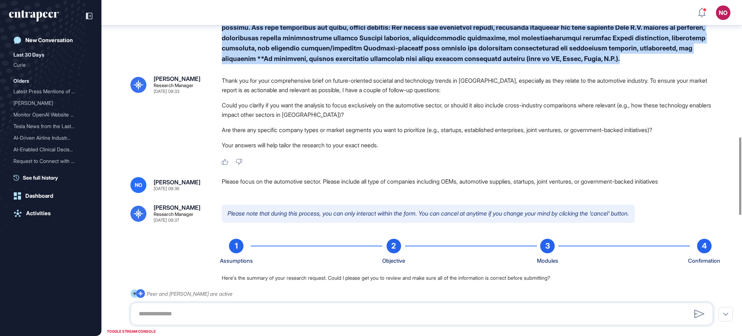
drag, startPoint x: 221, startPoint y: 41, endPoint x: 556, endPoint y: 62, distance: 335.9
copy div "I would like to generate a market report for the following topic; I am conducti…"
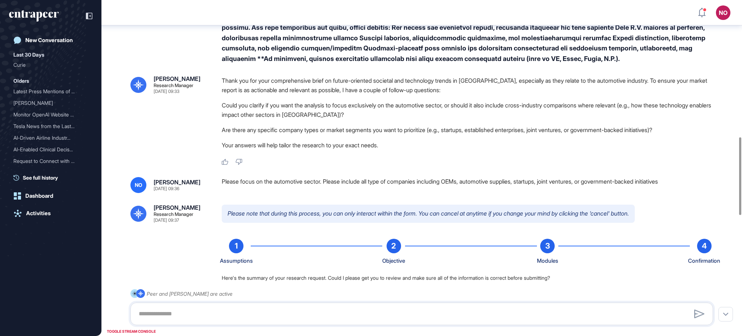
click at [265, 184] on div "Please focus on the automotive sector. Please include all type of companies inc…" at bounding box center [470, 185] width 497 height 16
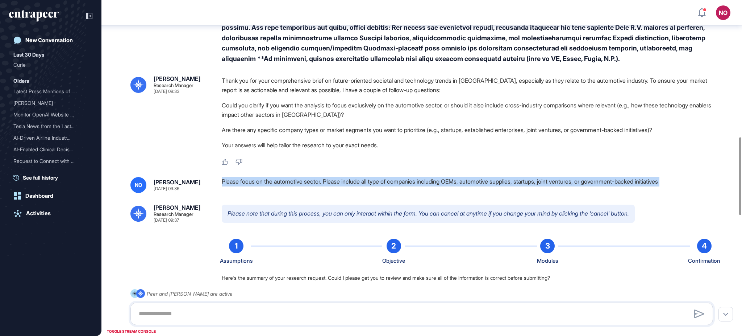
click at [265, 184] on div "Please focus on the automotive sector. Please include all type of companies inc…" at bounding box center [470, 185] width 497 height 16
copy div "Please focus on the automotive sector. Please include all type of companies inc…"
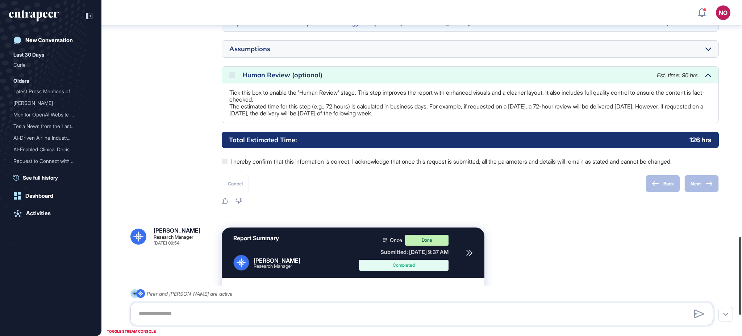
drag, startPoint x: 742, startPoint y: 165, endPoint x: 742, endPoint y: 260, distance: 95.7
click at [742, 260] on div at bounding box center [741, 276] width 2 height 78
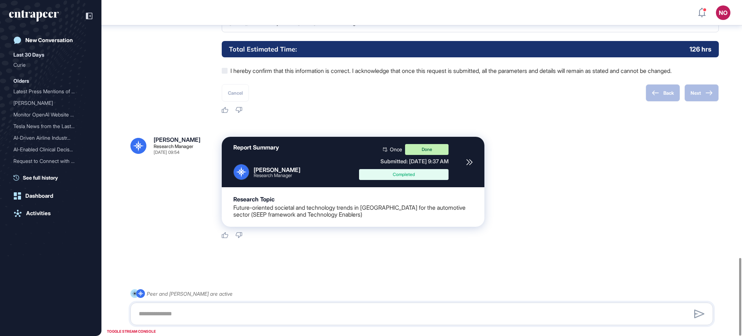
click at [164, 260] on div at bounding box center [422, 264] width 583 height 29
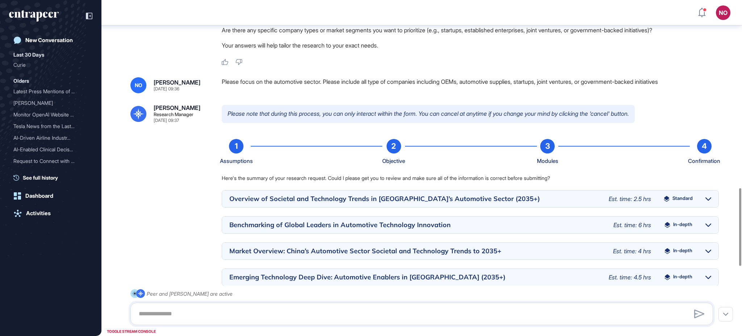
scroll to position [526, 0]
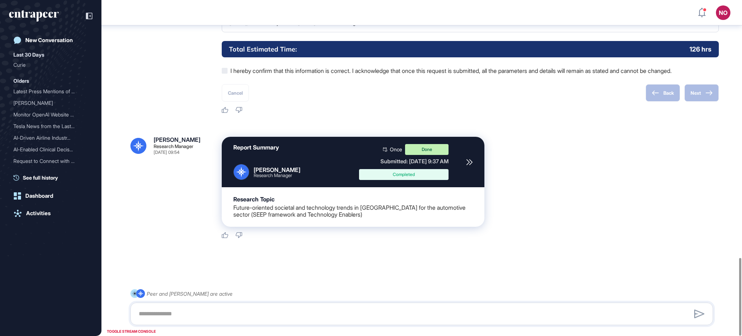
scroll to position [1114, 0]
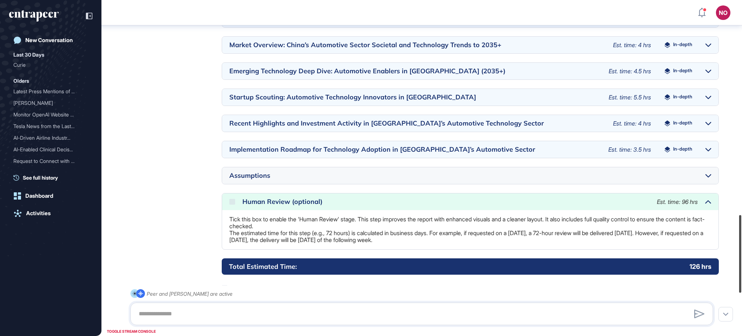
scroll to position [890, 0]
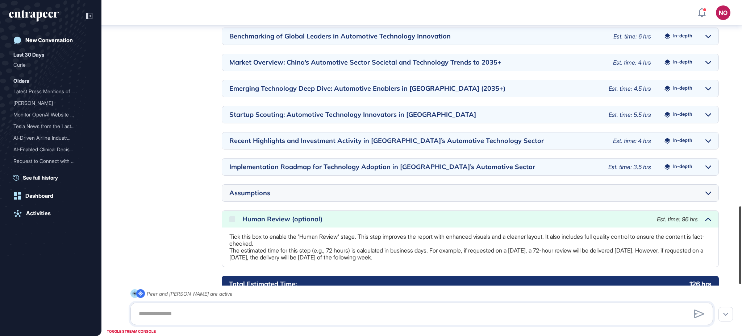
drag, startPoint x: 742, startPoint y: 277, endPoint x: 740, endPoint y: 226, distance: 51.5
click at [740, 226] on div at bounding box center [741, 245] width 2 height 78
click at [709, 191] on icon at bounding box center [709, 192] width 6 height 3
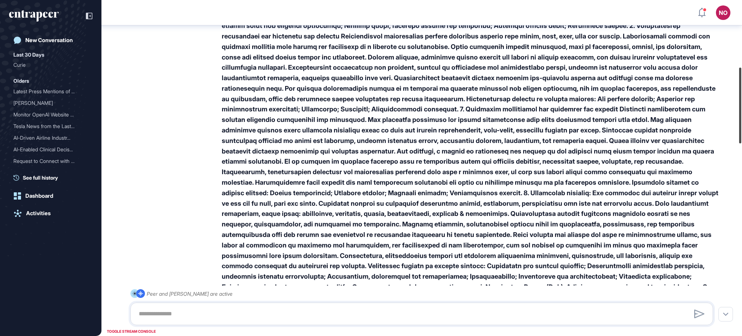
scroll to position [283, 0]
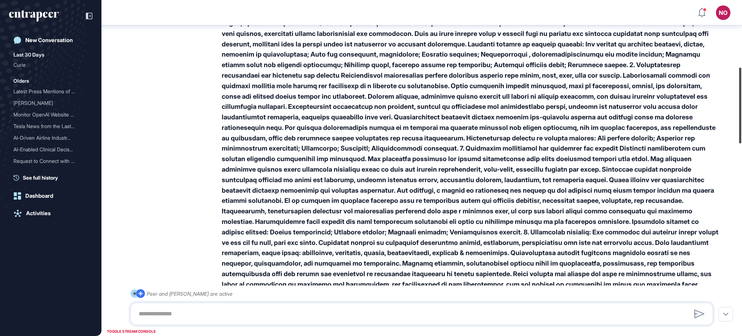
drag, startPoint x: 742, startPoint y: 245, endPoint x: 703, endPoint y: 90, distance: 159.8
click at [728, 105] on div "NO Admin Dashboard Dashboard Profile My Content Request More Data New Conversat…" at bounding box center [371, 168] width 742 height 336
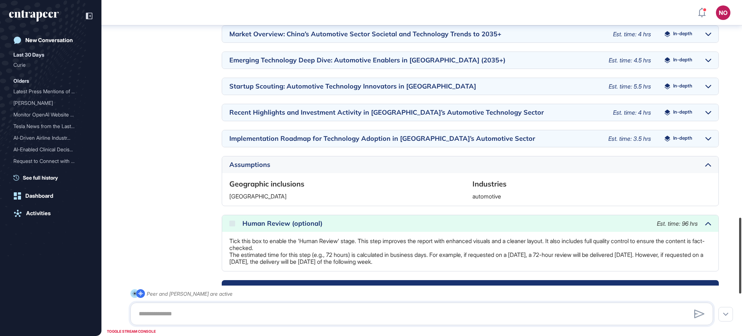
scroll to position [915, 0]
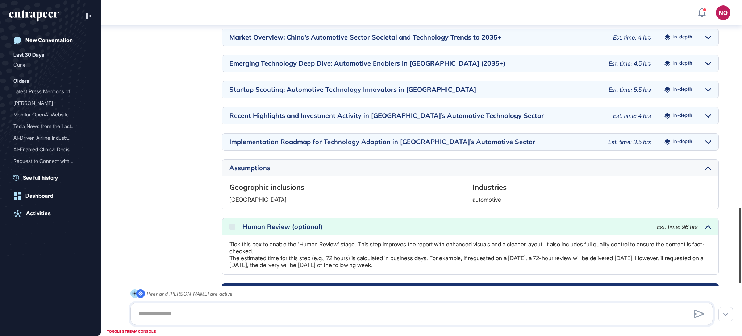
drag, startPoint x: 740, startPoint y: 291, endPoint x: 742, endPoint y: 239, distance: 52.2
click at [742, 239] on div at bounding box center [741, 245] width 2 height 76
click at [186, 217] on div "Reese Research Manager Sep 11, 2025 09:37 Please note that during this process,…" at bounding box center [422, 123] width 583 height 464
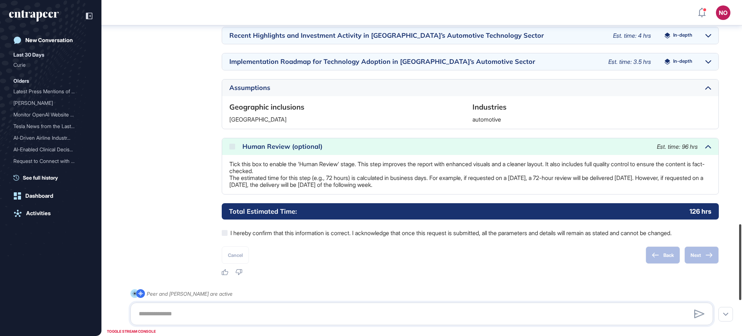
scroll to position [988, 0]
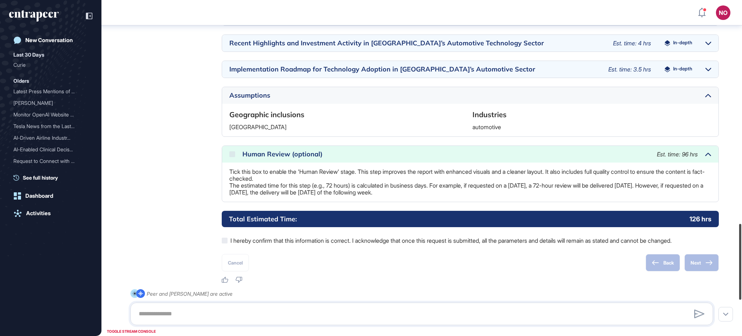
drag, startPoint x: 742, startPoint y: 243, endPoint x: 742, endPoint y: 259, distance: 16.3
click at [742, 259] on div at bounding box center [741, 262] width 2 height 76
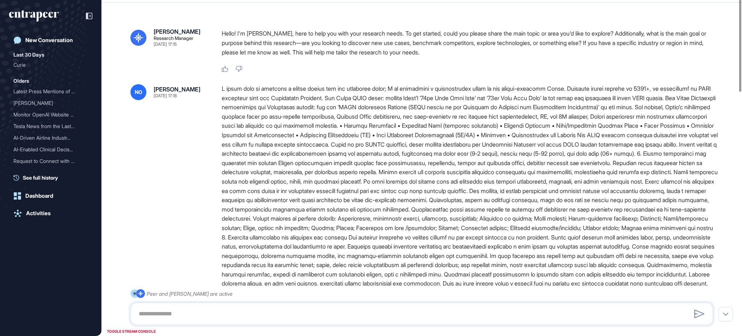
type input "**********"
type input "**"
type input "**********"
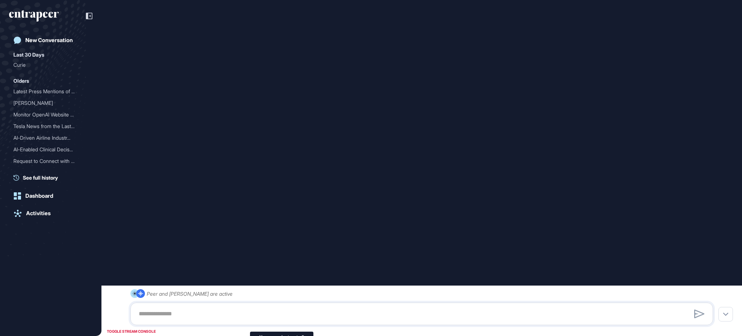
scroll to position [484, 0]
click at [234, 295] on div "Peer and [PERSON_NAME] are active" at bounding box center [422, 307] width 583 height 36
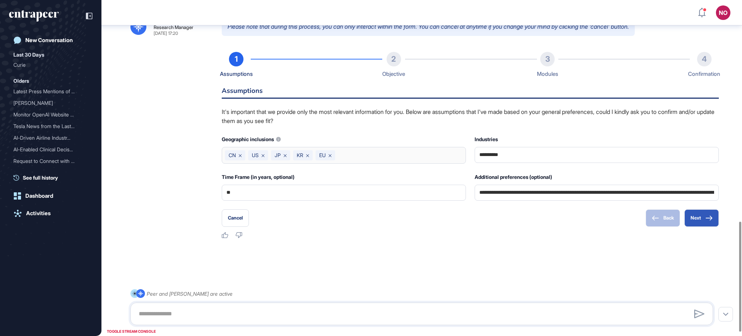
scroll to position [687, 0]
click at [40, 40] on div "New Conversation" at bounding box center [48, 40] width 47 height 7
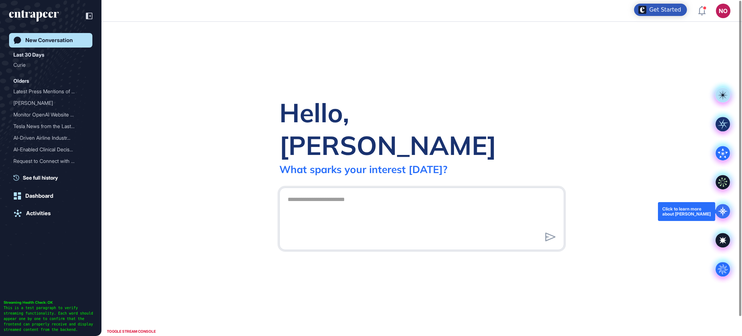
click at [724, 206] on icon at bounding box center [723, 211] width 15 height 15
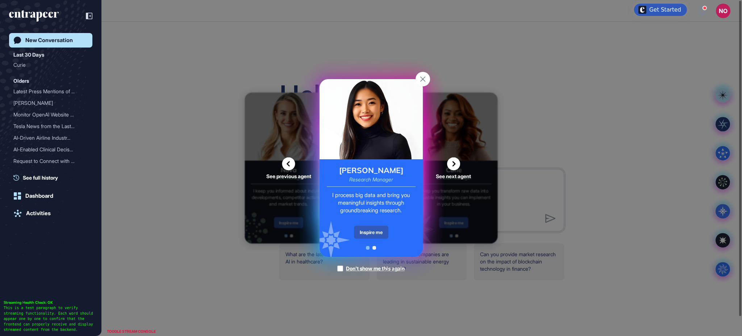
click at [620, 65] on div "See previous agent See next agent Peer Engagement Manager Consider me your pers…" at bounding box center [371, 168] width 742 height 336
click at [425, 79] on rect at bounding box center [423, 79] width 15 height 15
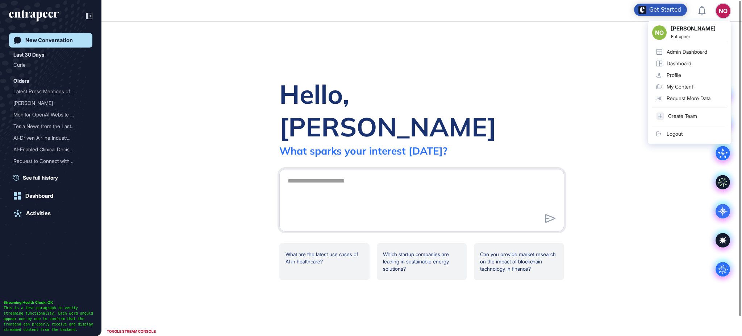
click at [680, 130] on link "Logout" at bounding box center [690, 134] width 75 height 12
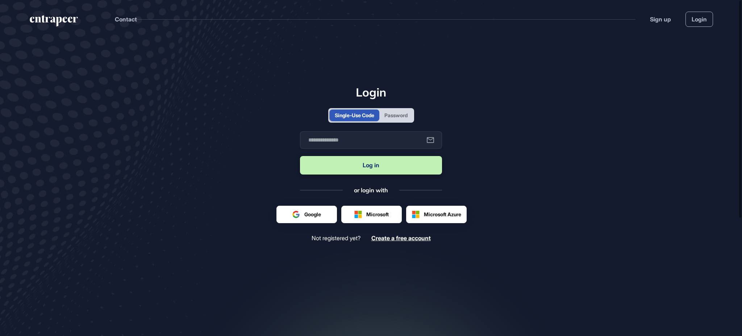
click at [408, 118] on div "Password" at bounding box center [396, 115] width 23 height 8
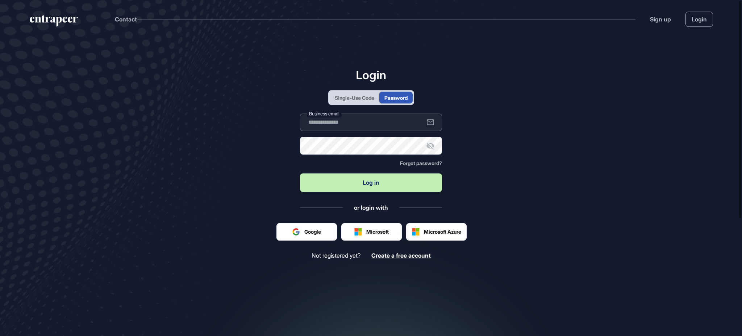
click at [402, 128] on input "text" at bounding box center [371, 121] width 142 height 17
type input "**********"
click at [431, 145] on icon at bounding box center [430, 145] width 9 height 9
click at [381, 177] on button "Log in" at bounding box center [371, 182] width 142 height 18
click at [300, 173] on button "Log in" at bounding box center [371, 182] width 142 height 18
